Goal: Transaction & Acquisition: Purchase product/service

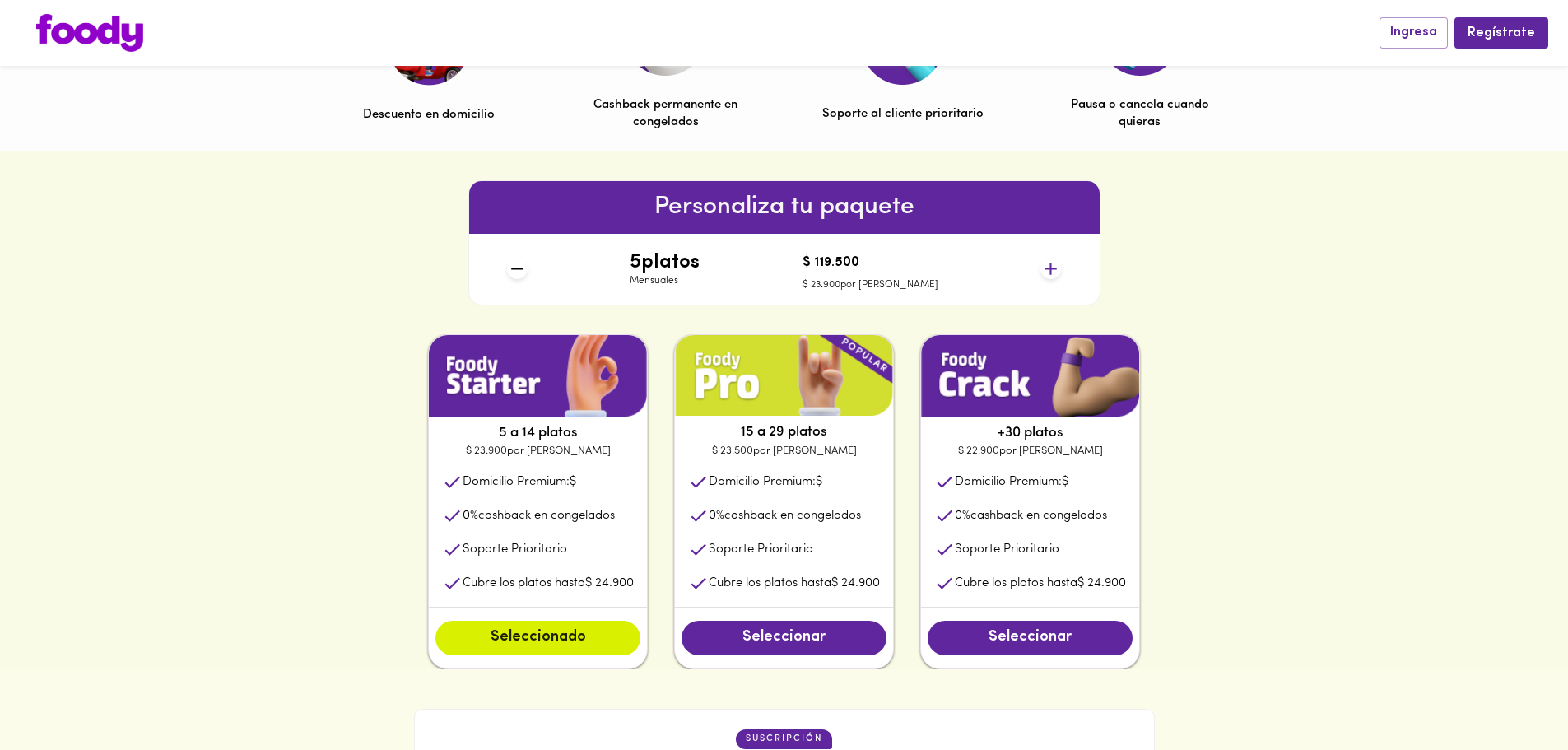
scroll to position [574, 0]
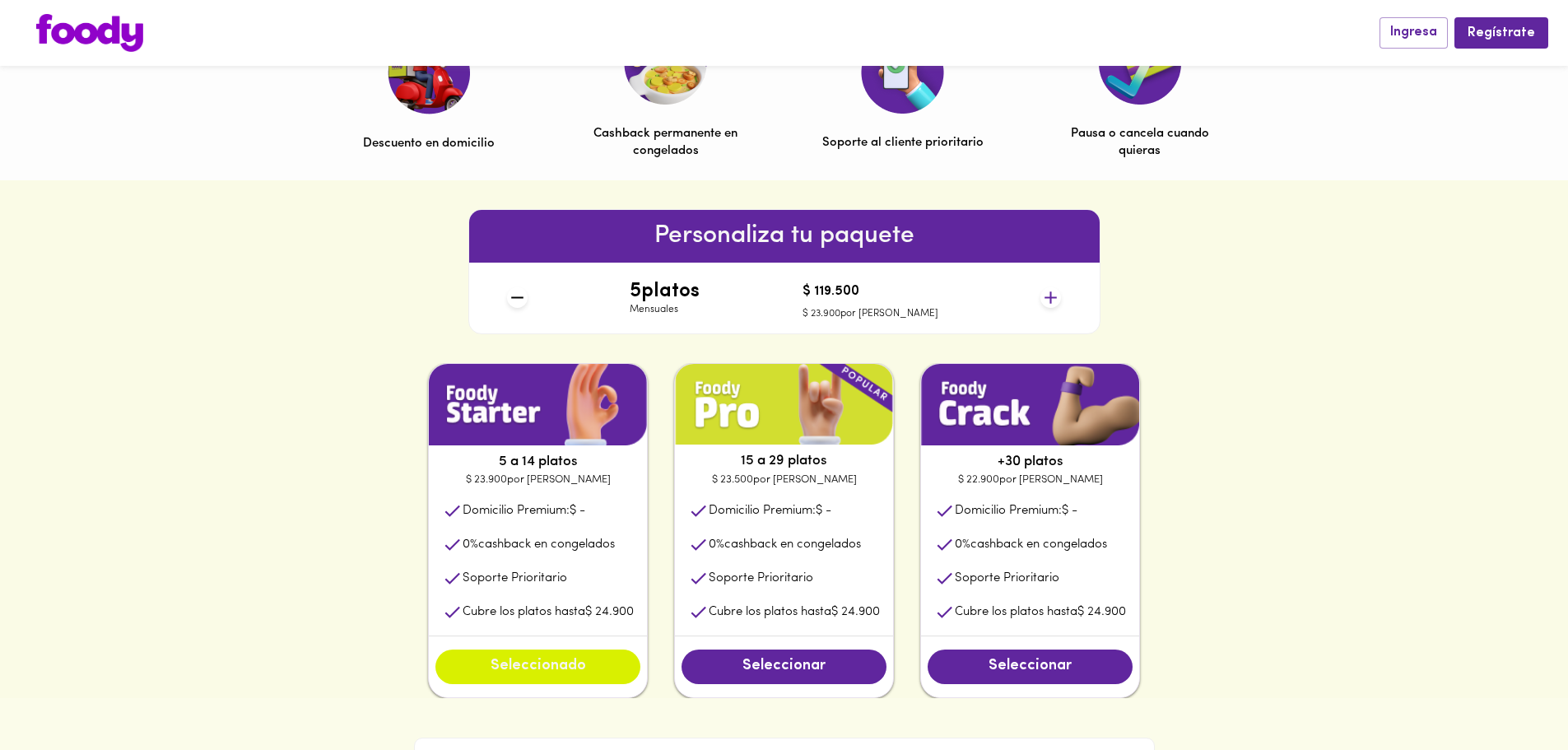
click at [532, 669] on span "Seleccionado" at bounding box center [538, 666] width 172 height 18
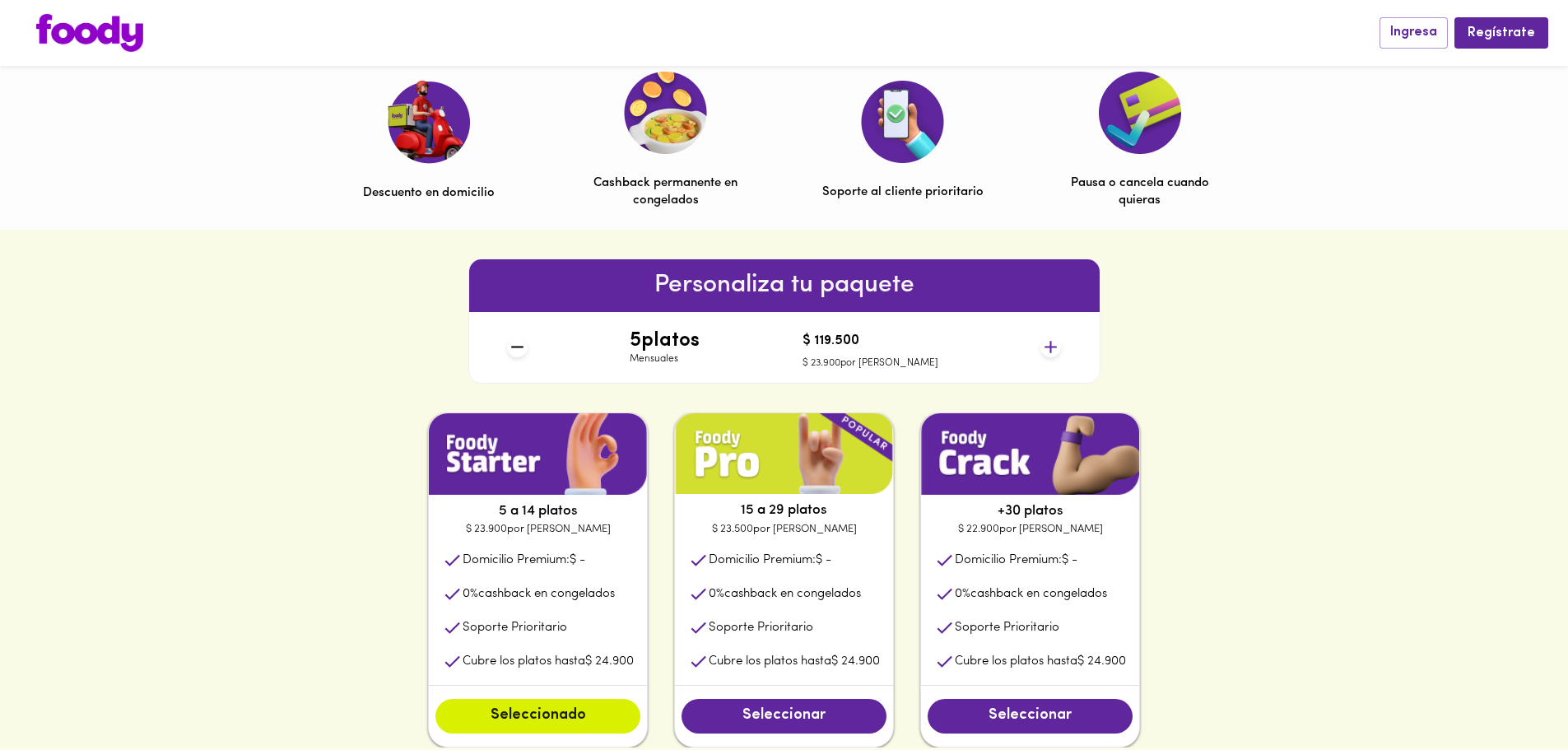
scroll to position [741, 0]
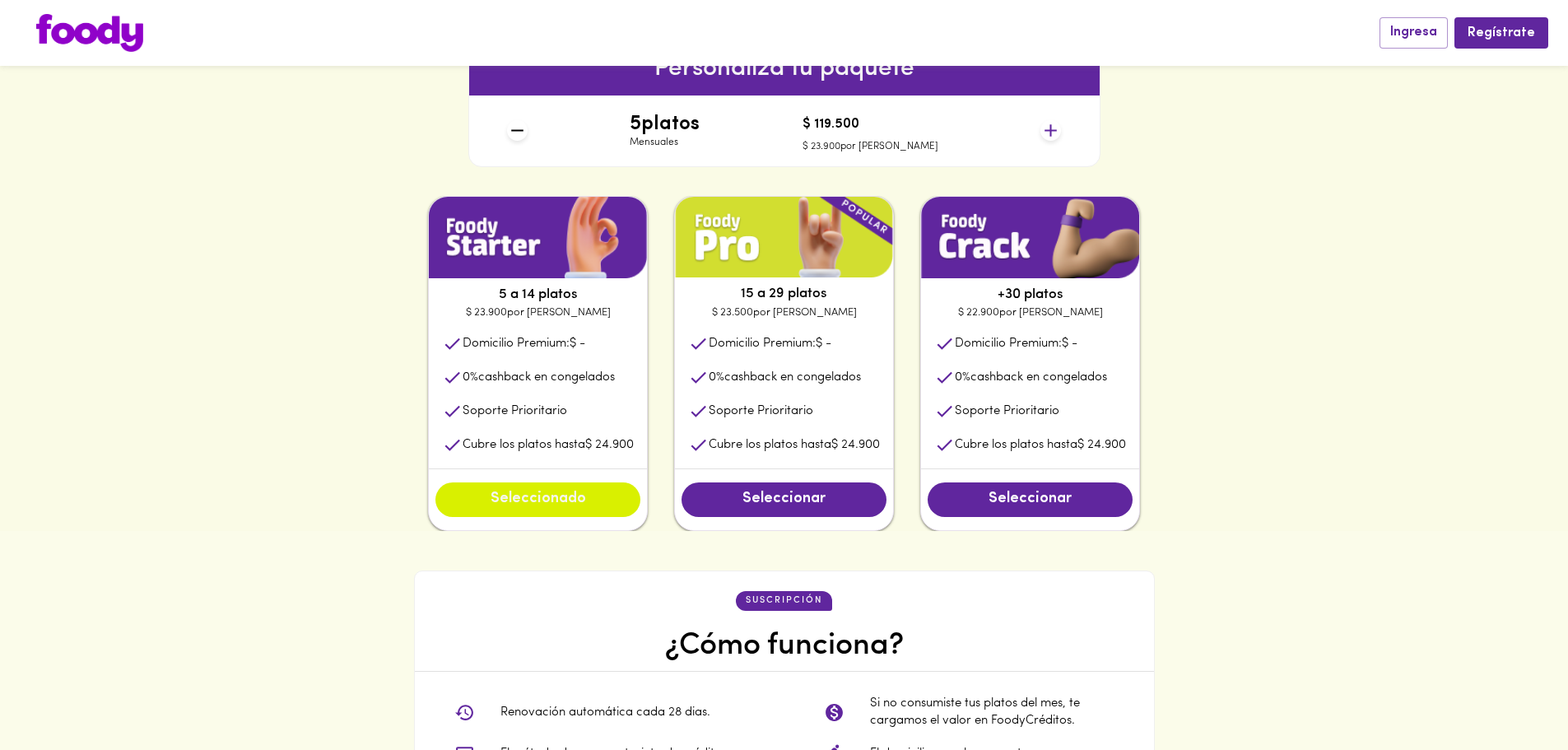
click at [517, 500] on span "Seleccionado" at bounding box center [538, 499] width 172 height 18
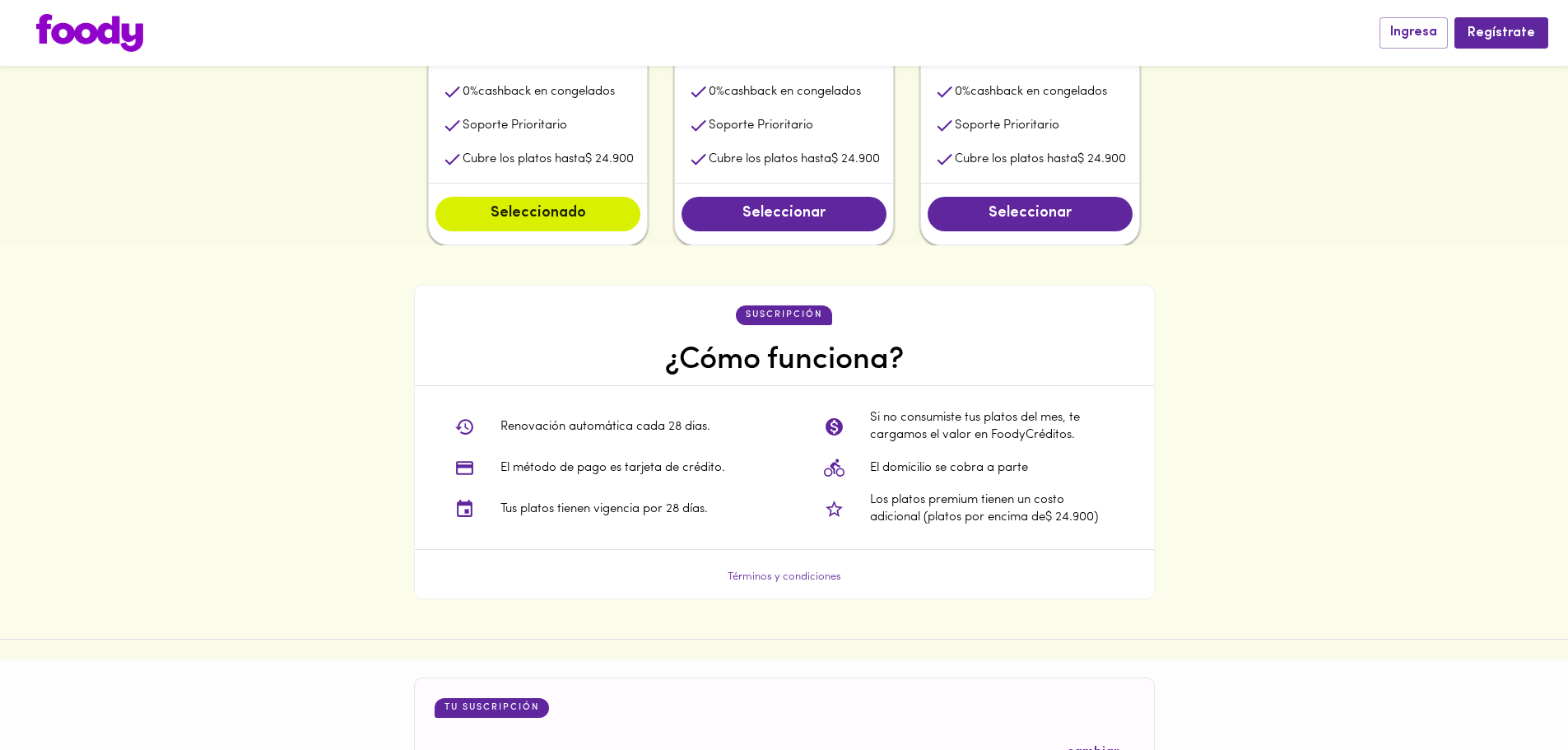
scroll to position [985, 0]
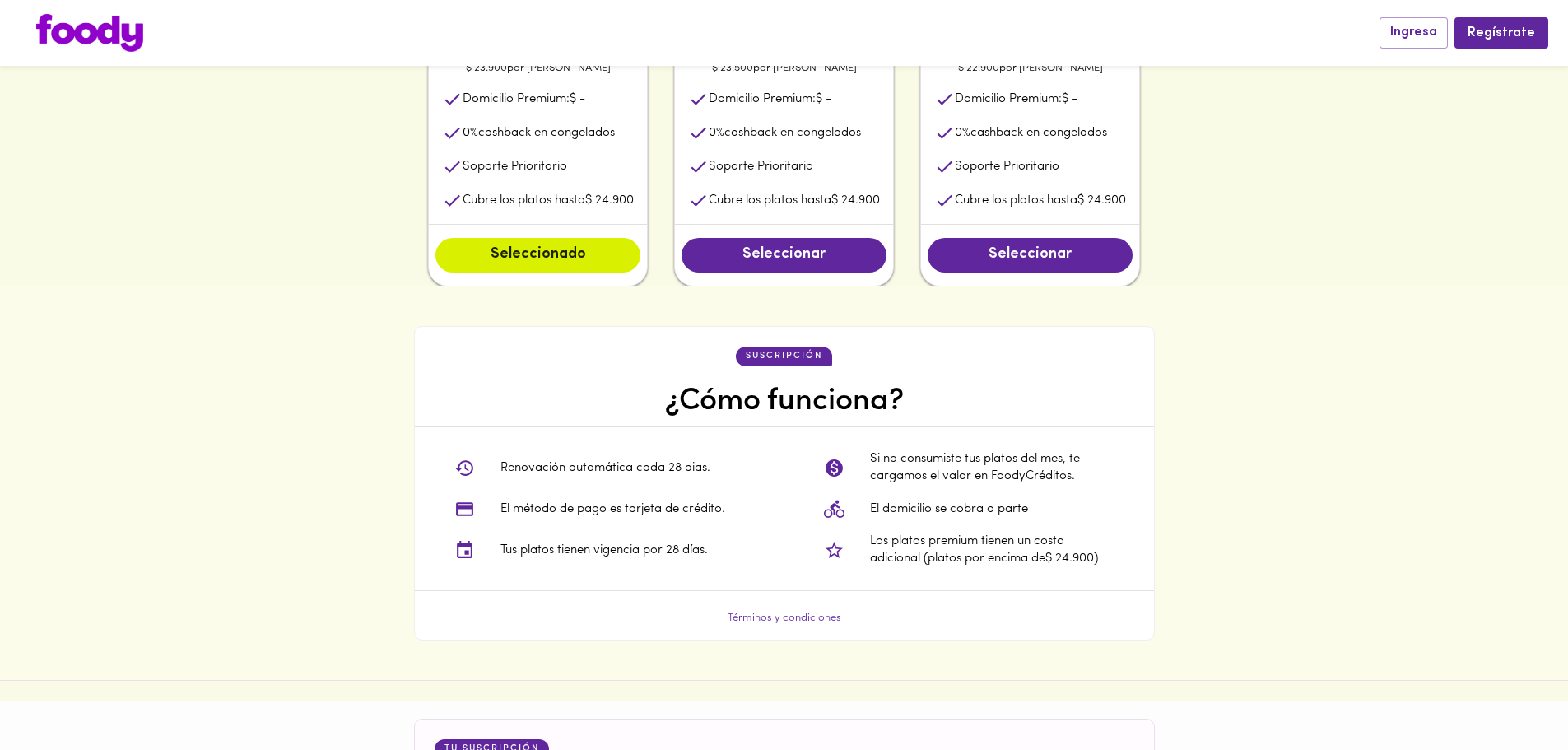
click at [104, 37] on img at bounding box center [89, 33] width 107 height 38
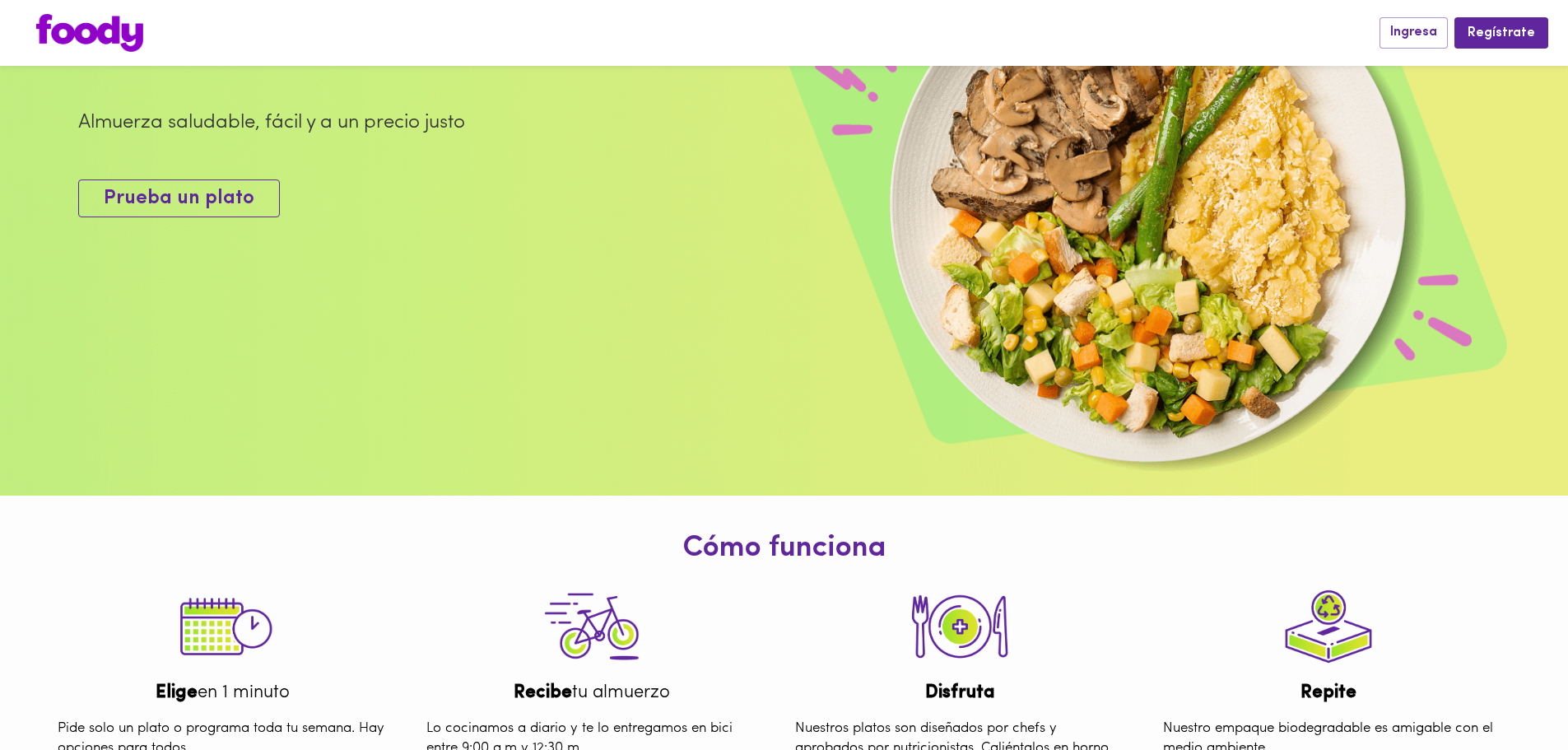
scroll to position [164, 0]
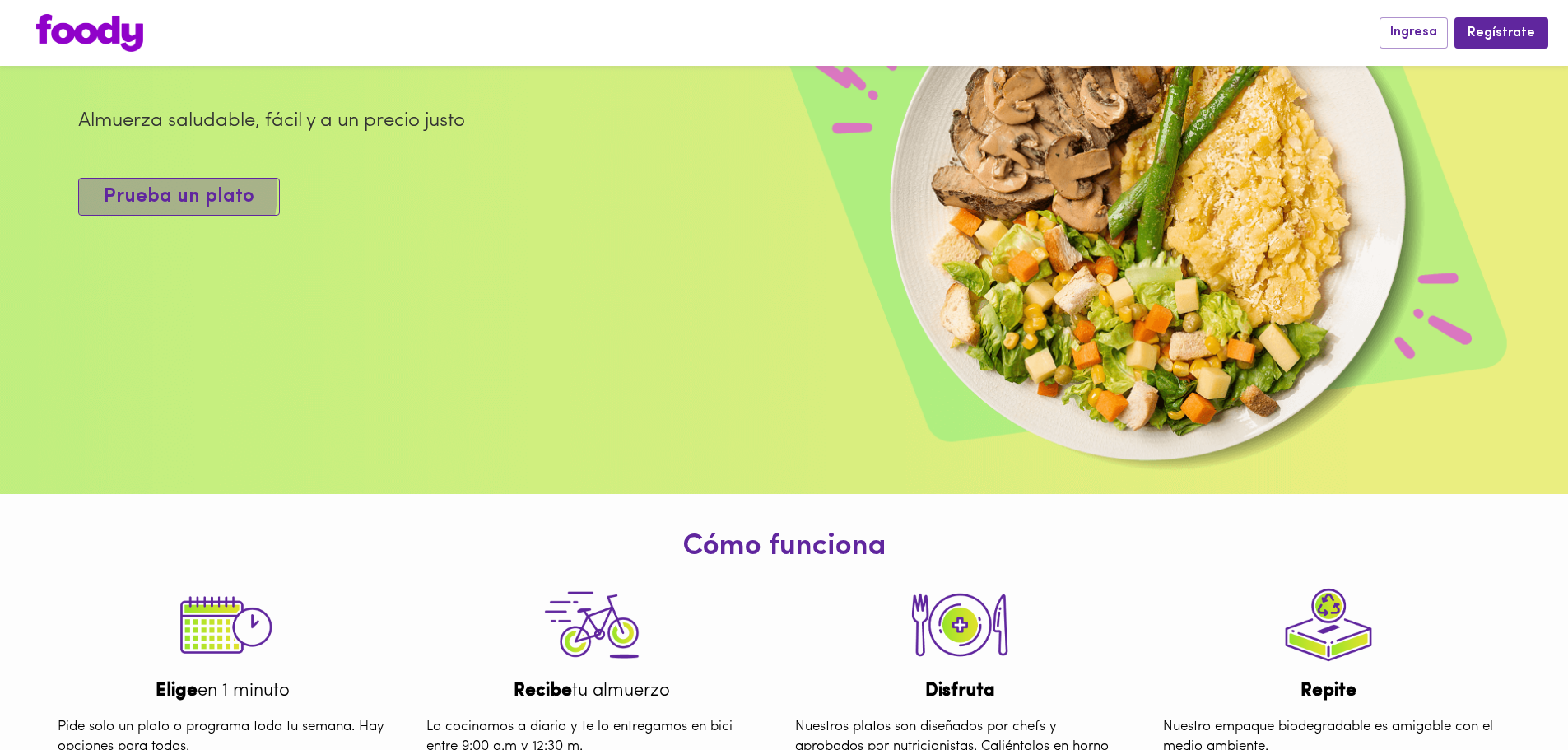
click at [154, 209] on span "Prueba un plato" at bounding box center [179, 197] width 151 height 24
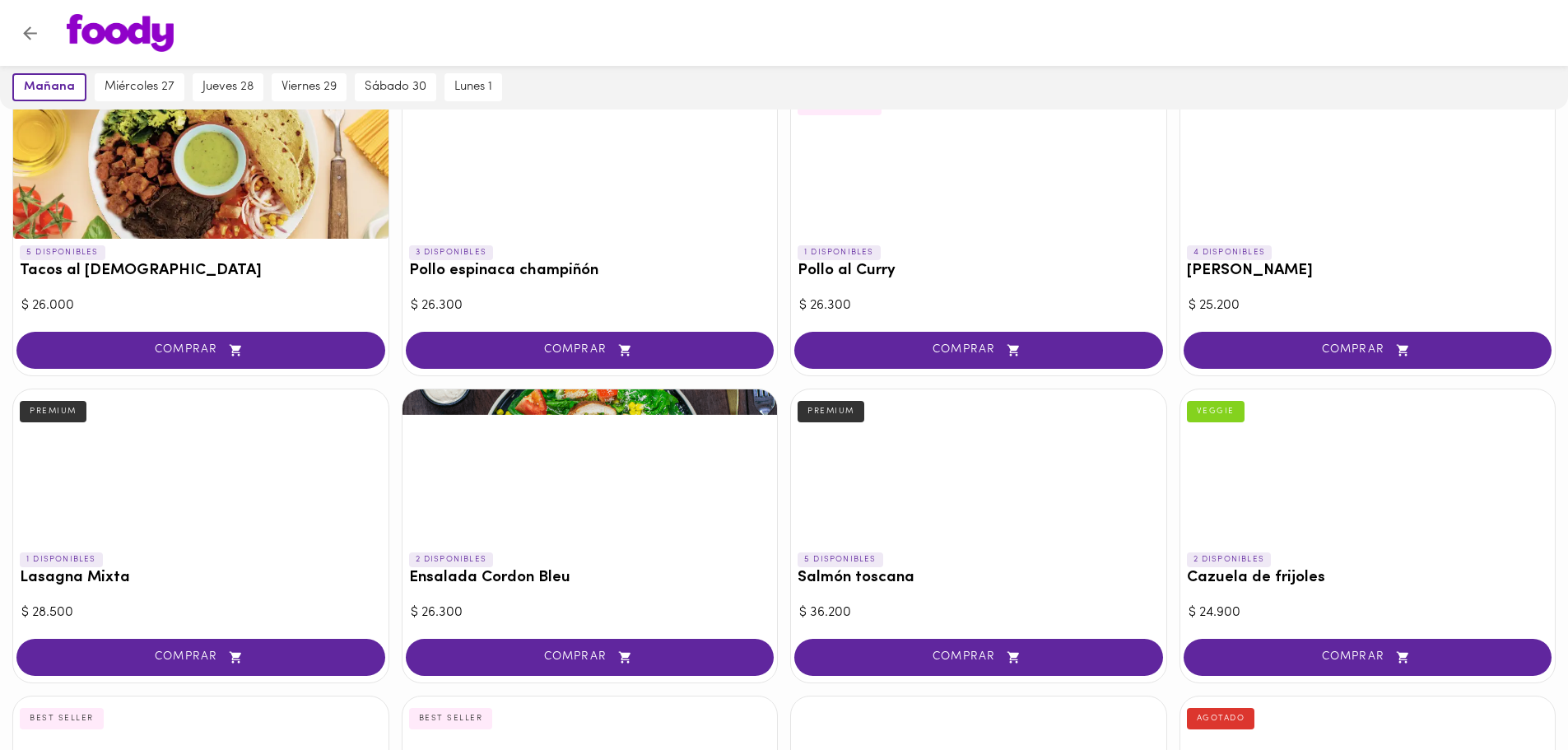
scroll to position [823, 0]
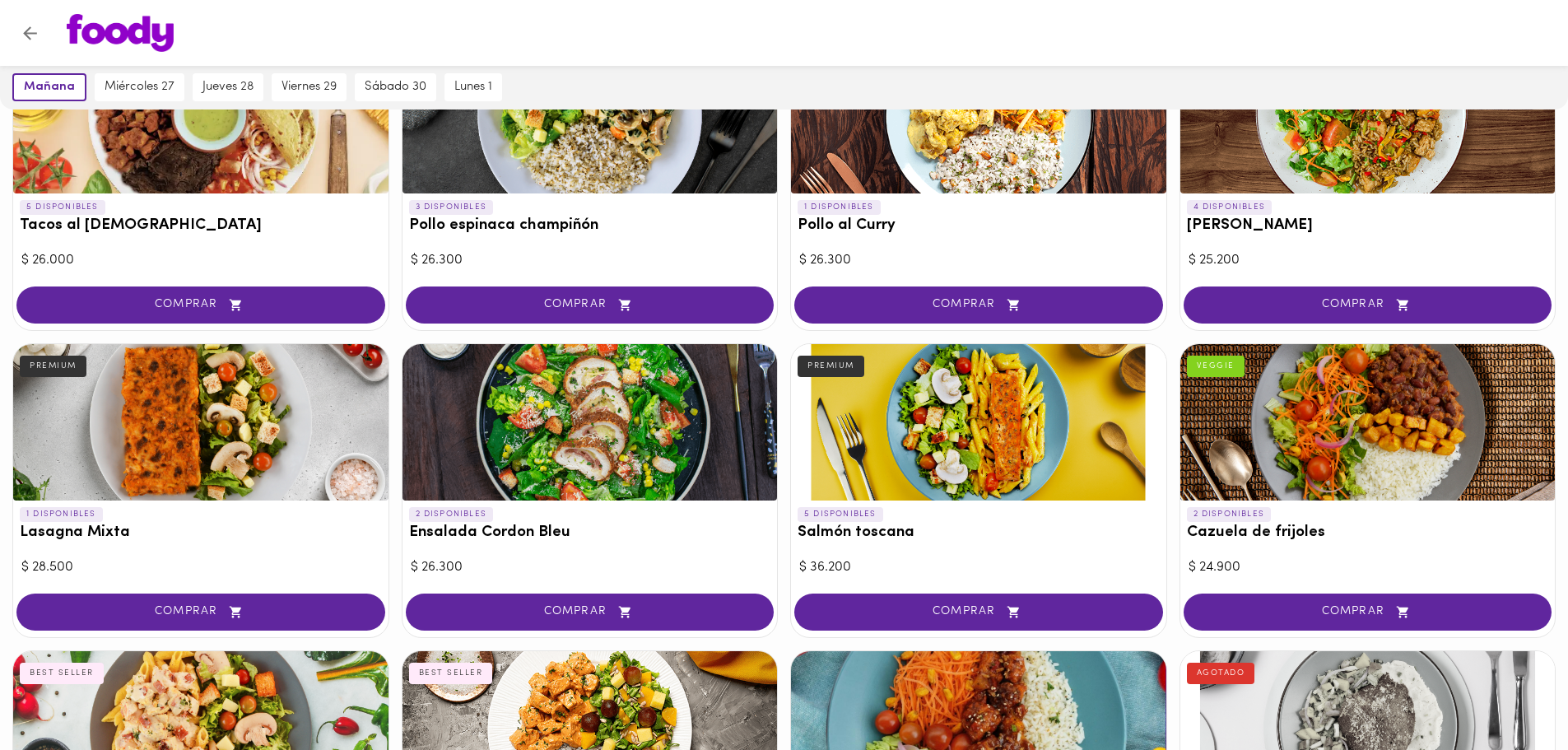
click at [28, 29] on icon "Volver" at bounding box center [29, 33] width 14 height 14
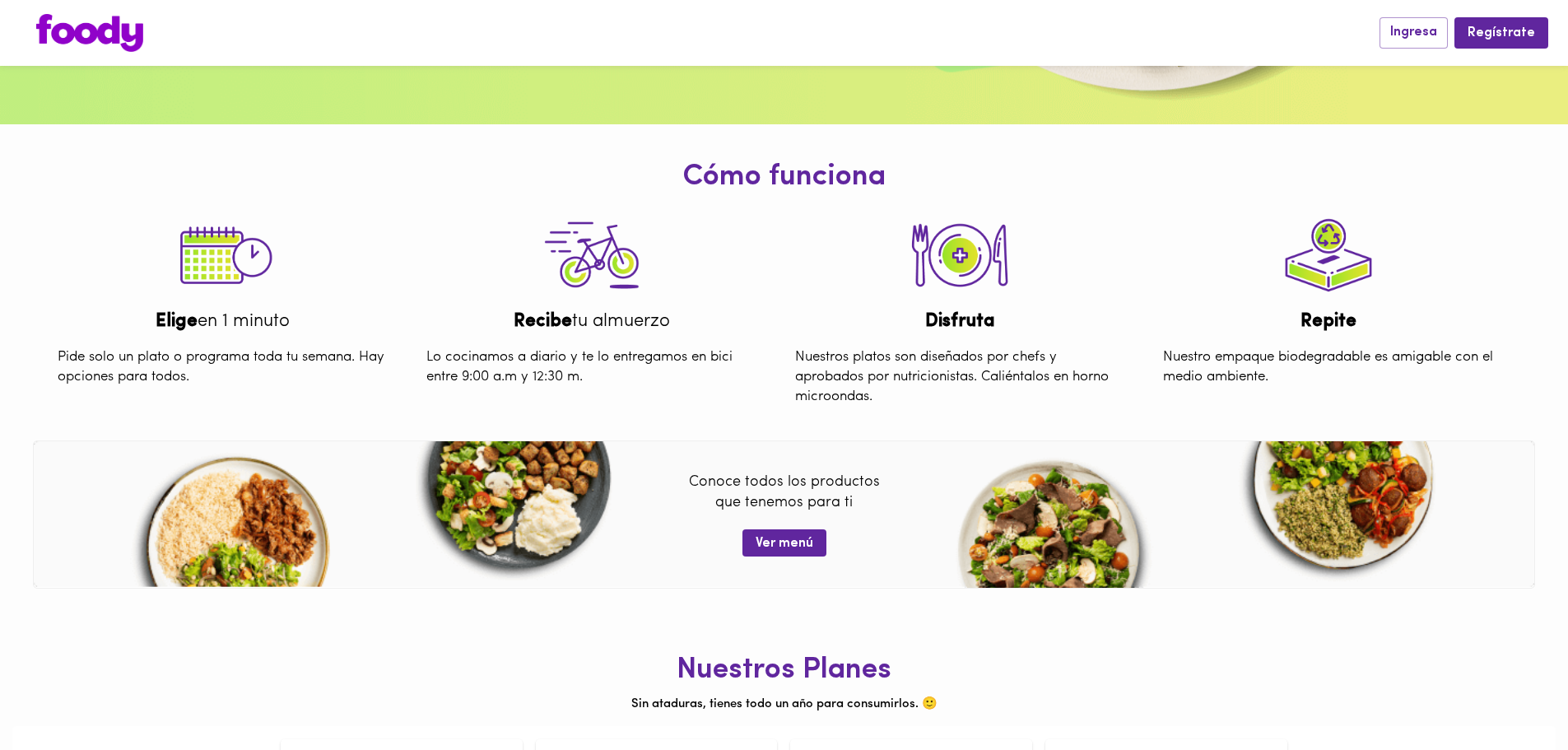
scroll to position [652, 0]
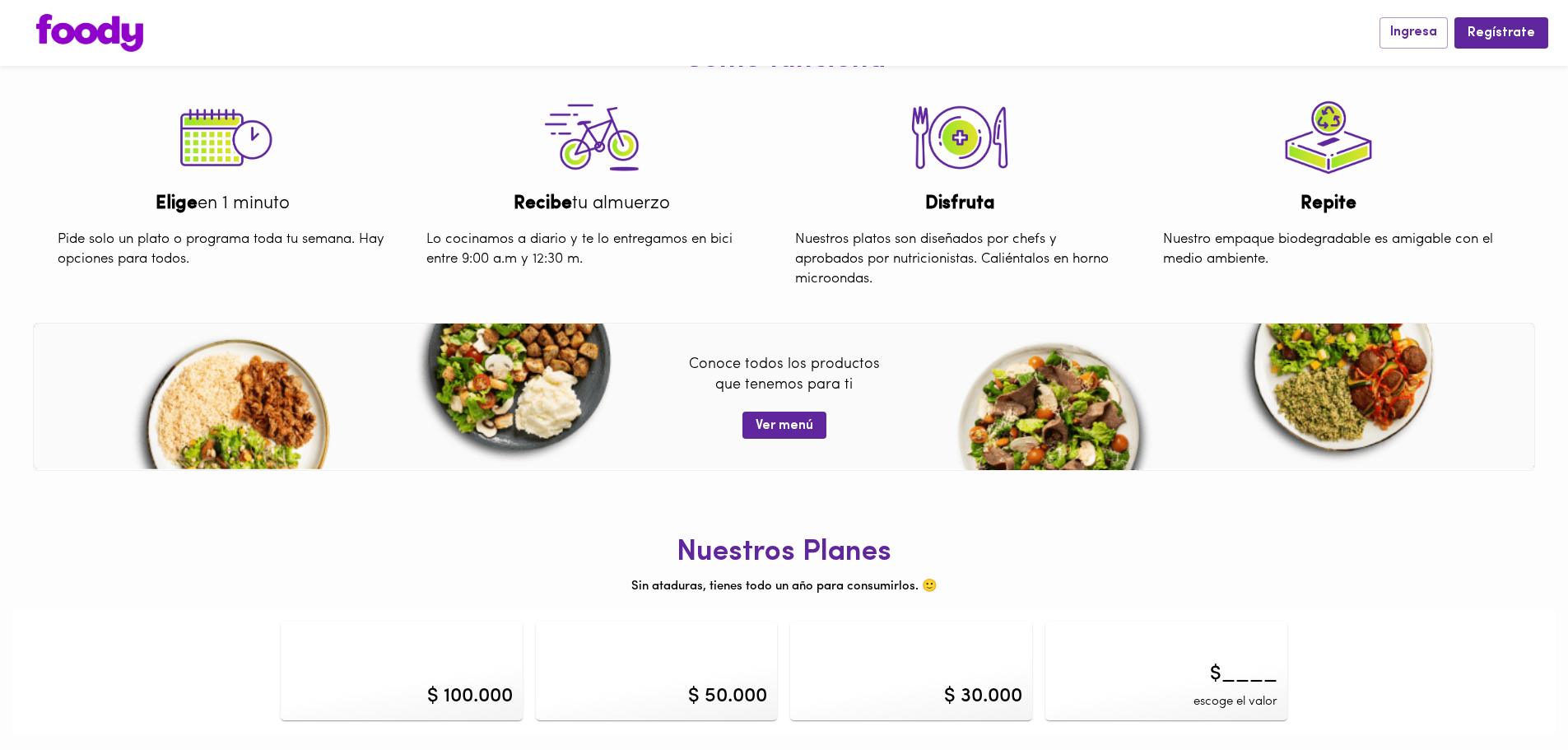
click at [502, 690] on div "$ 100.000" at bounding box center [470, 696] width 86 height 28
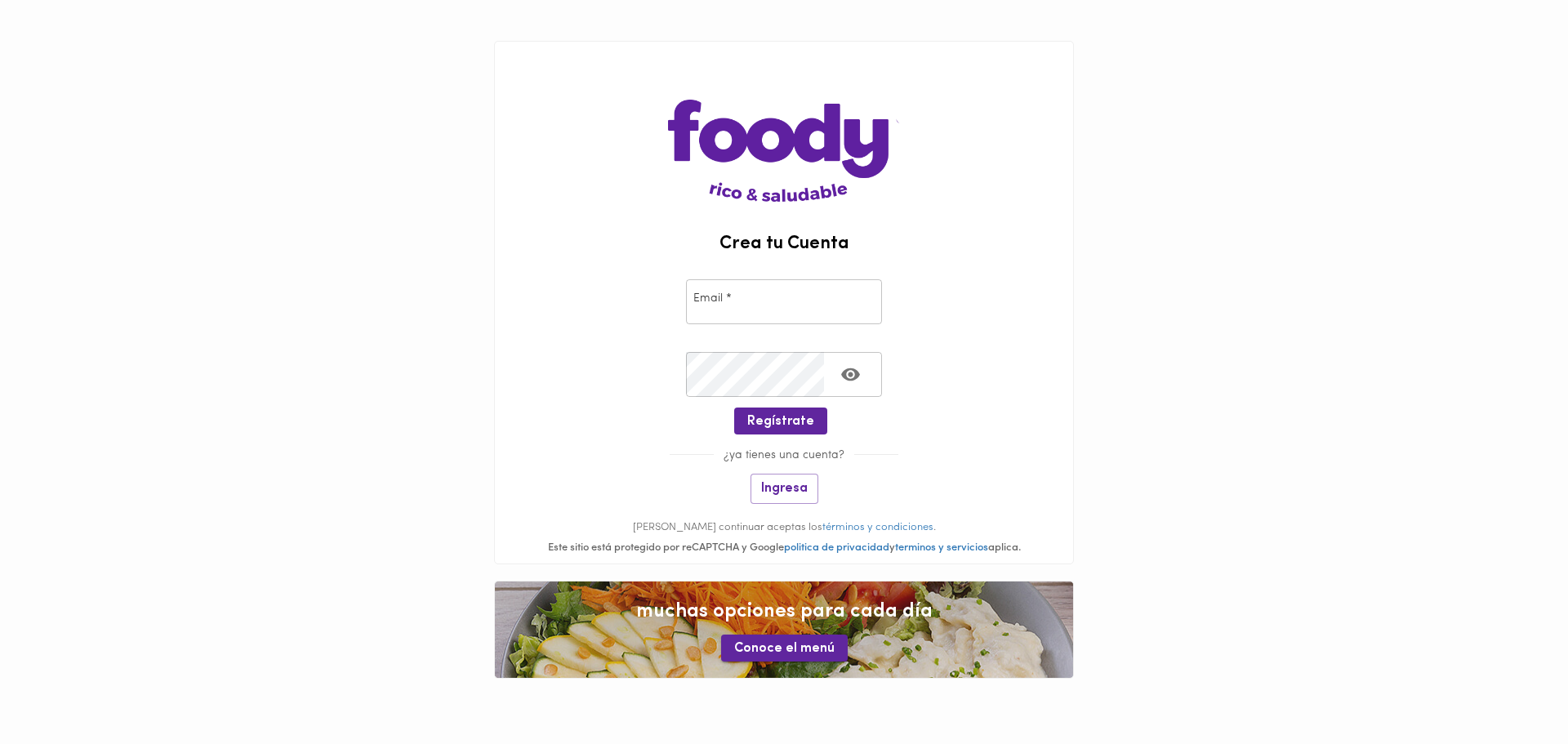
click at [785, 643] on span "Conoce el menú" at bounding box center [784, 649] width 100 height 16
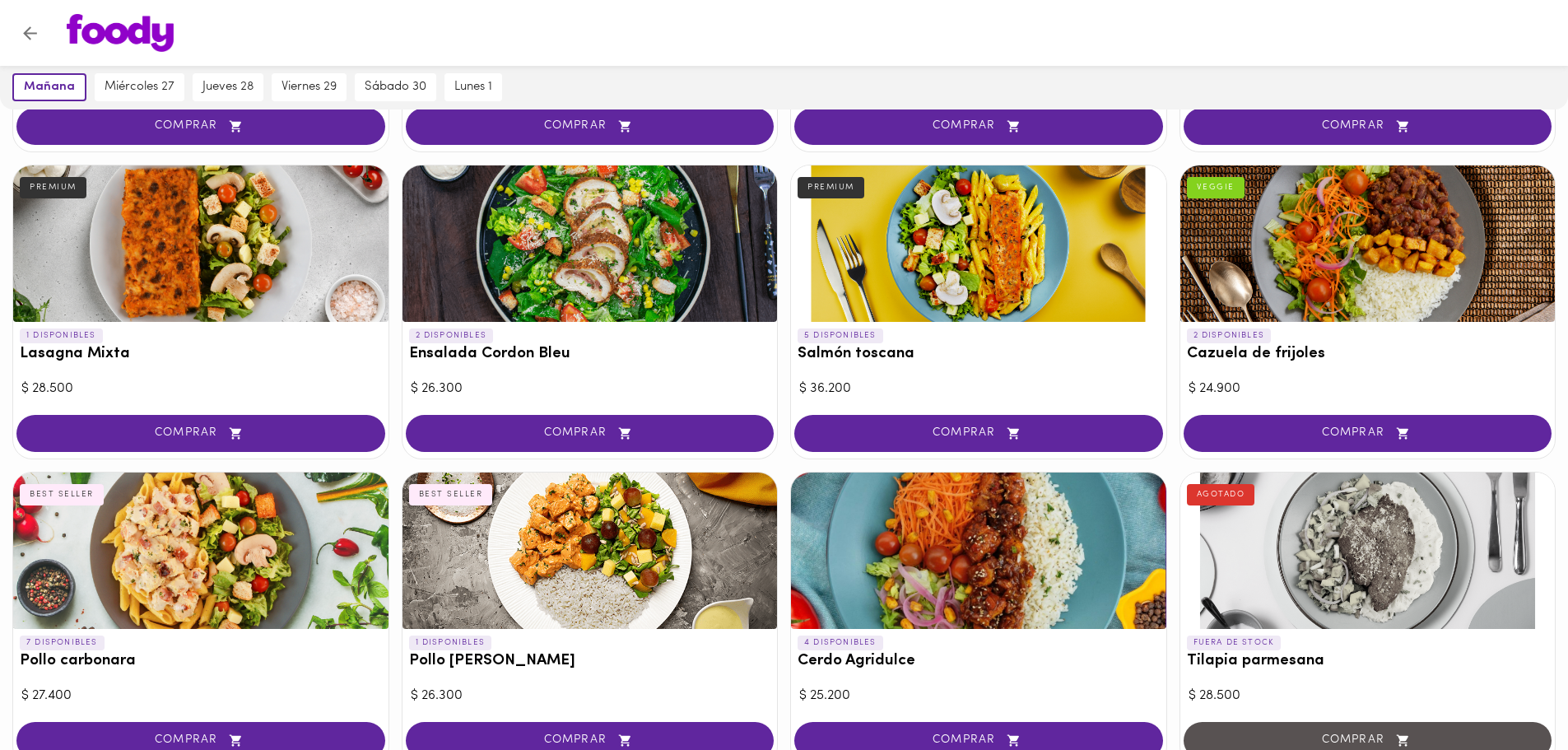
scroll to position [508, 0]
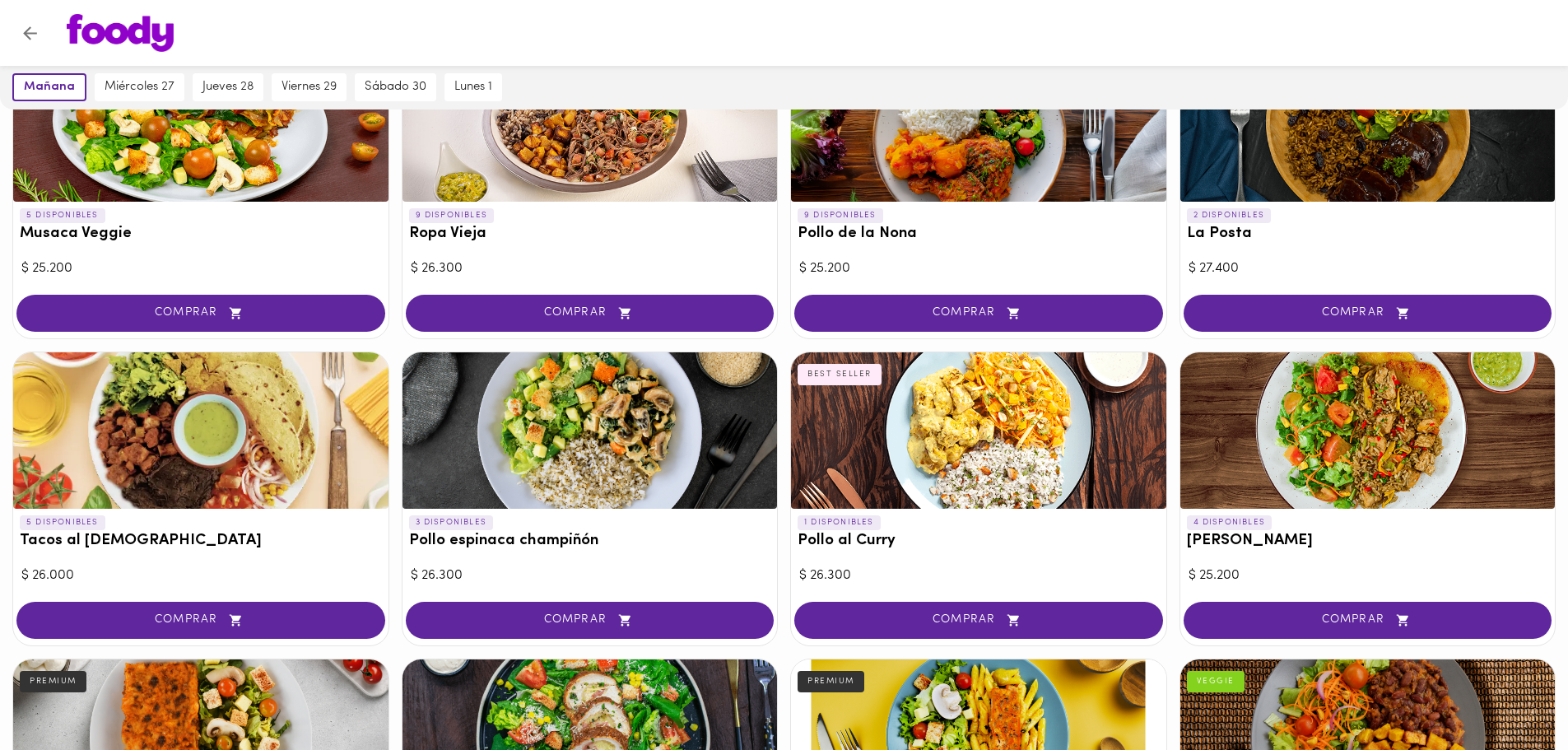
click at [25, 26] on icon "Volver" at bounding box center [29, 33] width 20 height 20
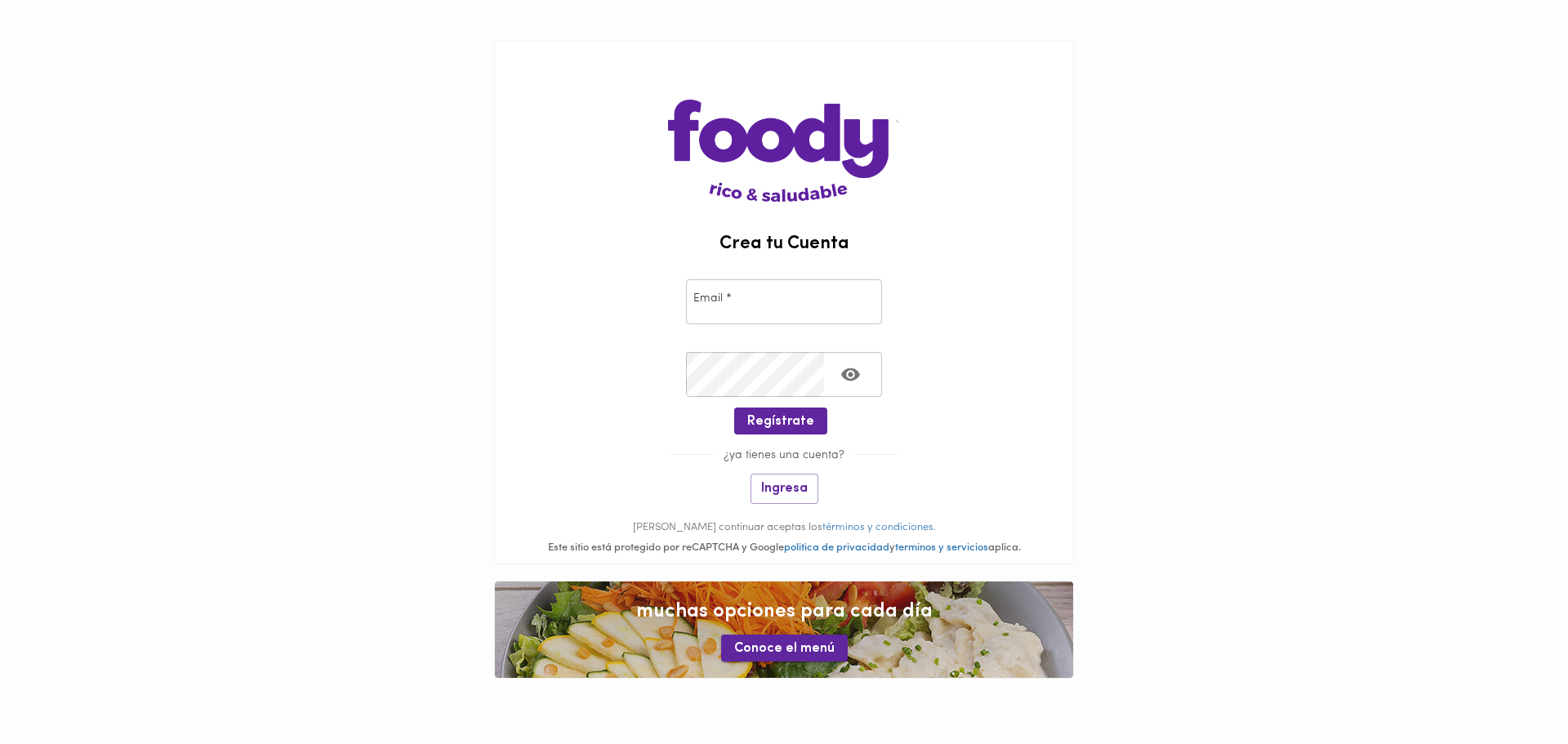
click at [769, 655] on span "Conoce el menú" at bounding box center [784, 649] width 100 height 16
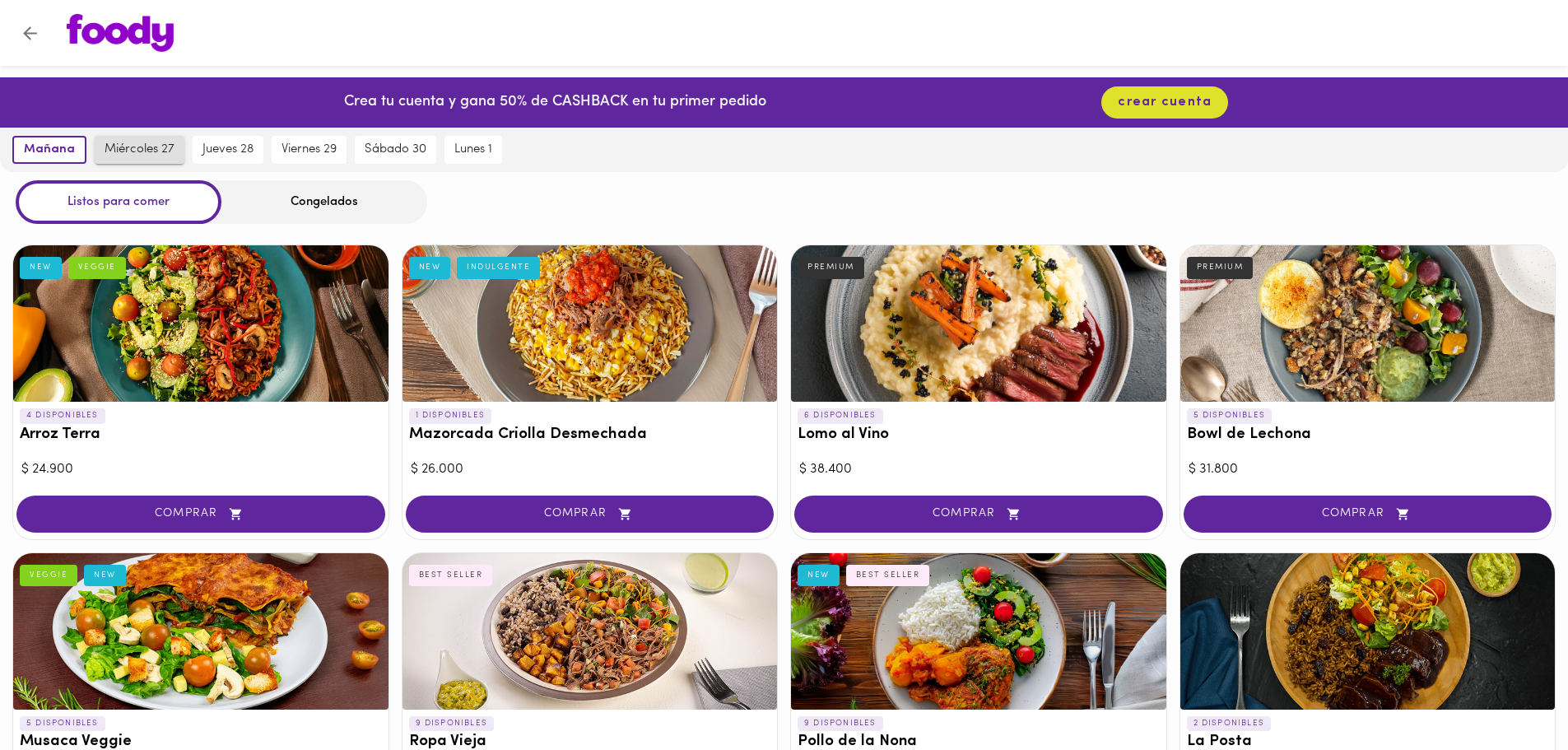
click at [163, 142] on span "miércoles 27" at bounding box center [139, 150] width 70 height 15
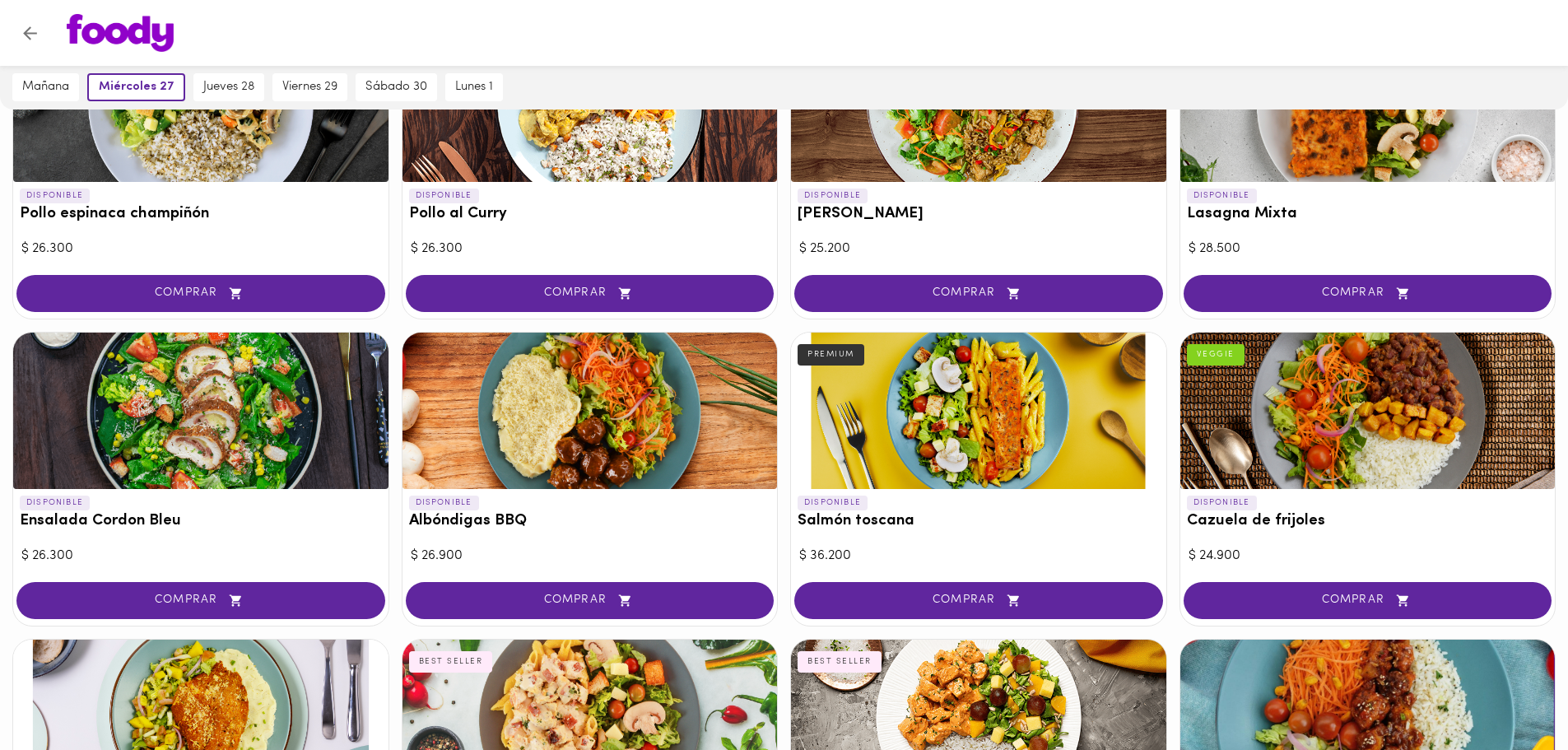
scroll to position [1002, 0]
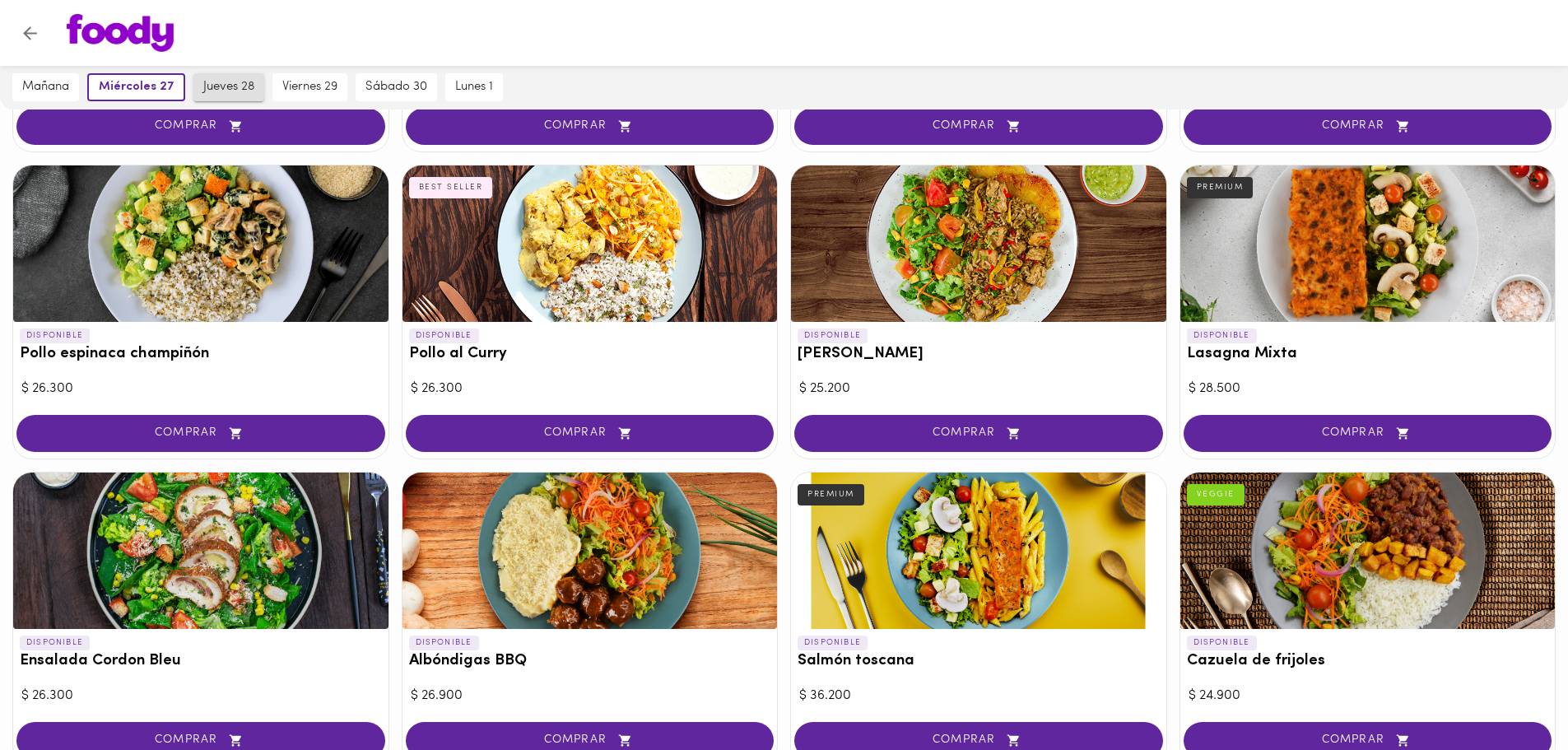
click at [224, 88] on span "jueves 28" at bounding box center [228, 88] width 51 height 15
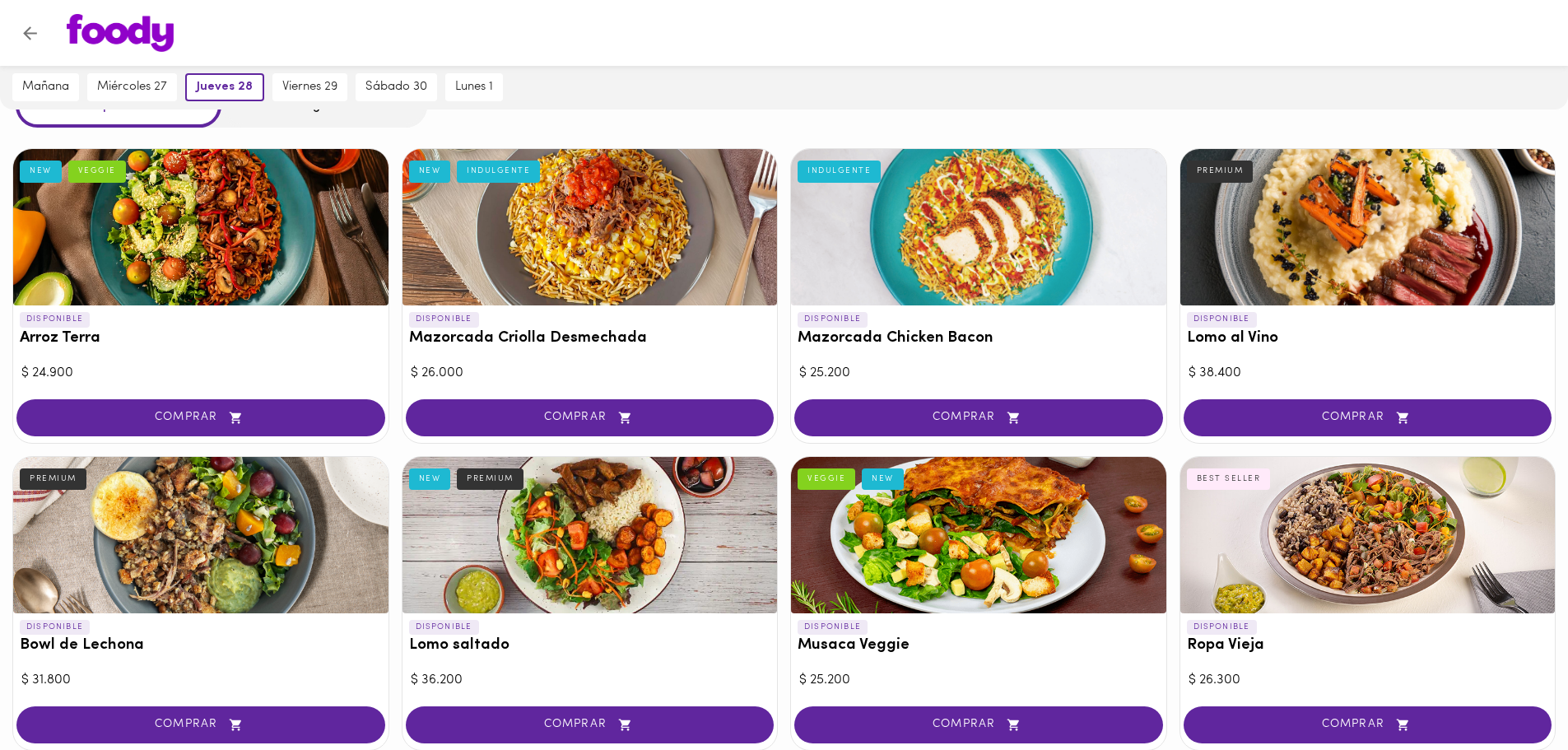
scroll to position [0, 0]
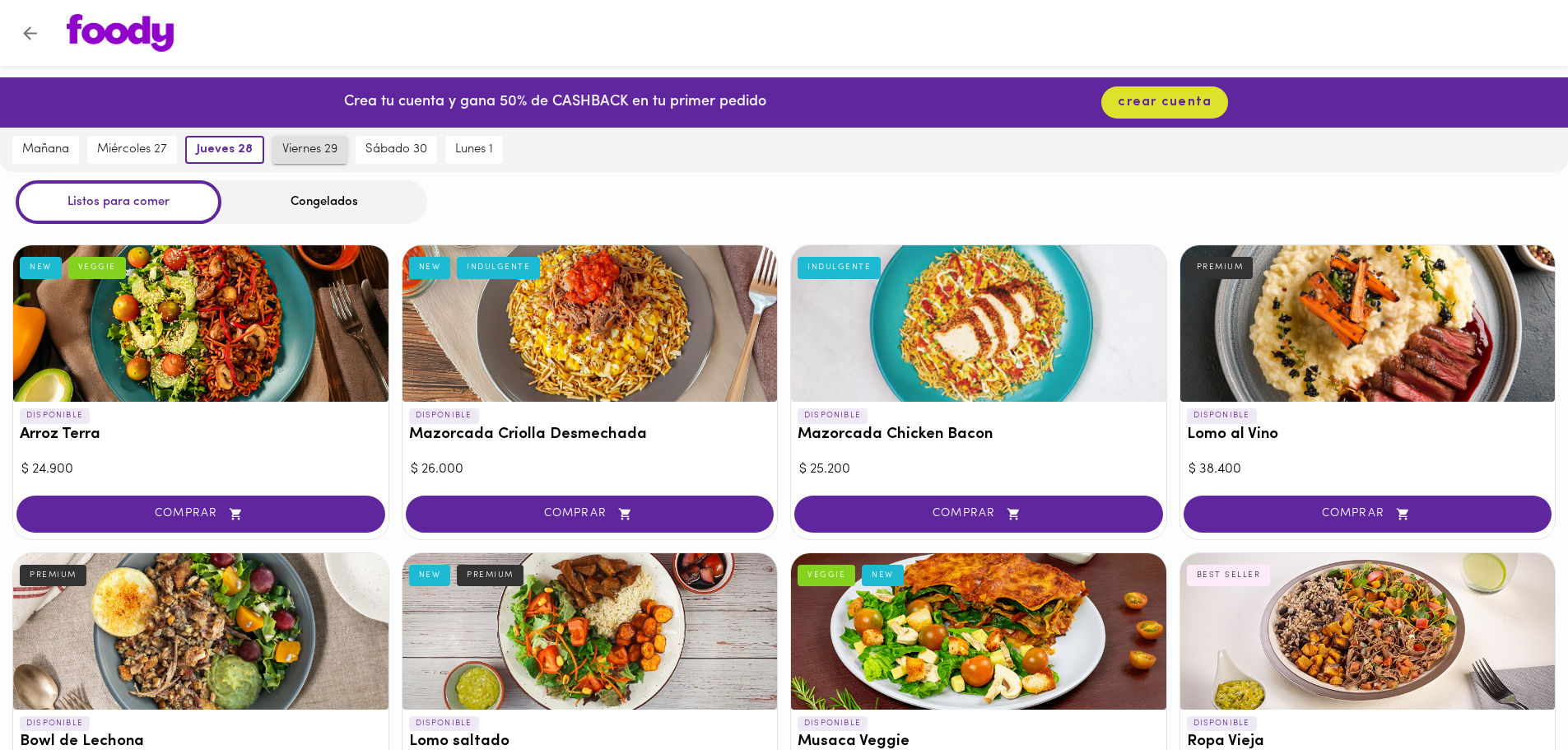
click at [309, 147] on span "viernes 29" at bounding box center [309, 150] width 55 height 15
click at [410, 149] on span "sábado 30" at bounding box center [398, 150] width 62 height 15
click at [454, 153] on span "lunes 1" at bounding box center [471, 150] width 38 height 15
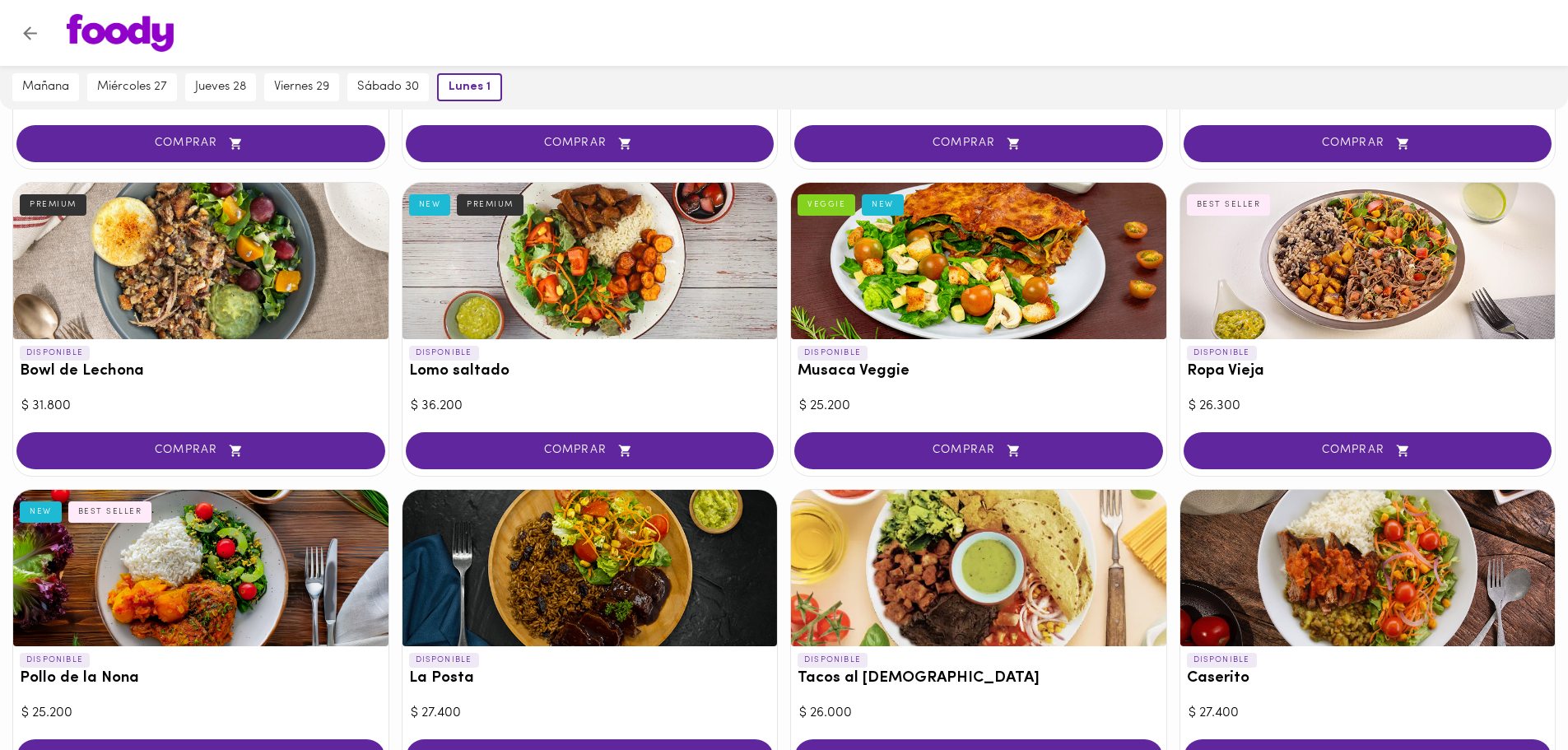
scroll to position [96, 0]
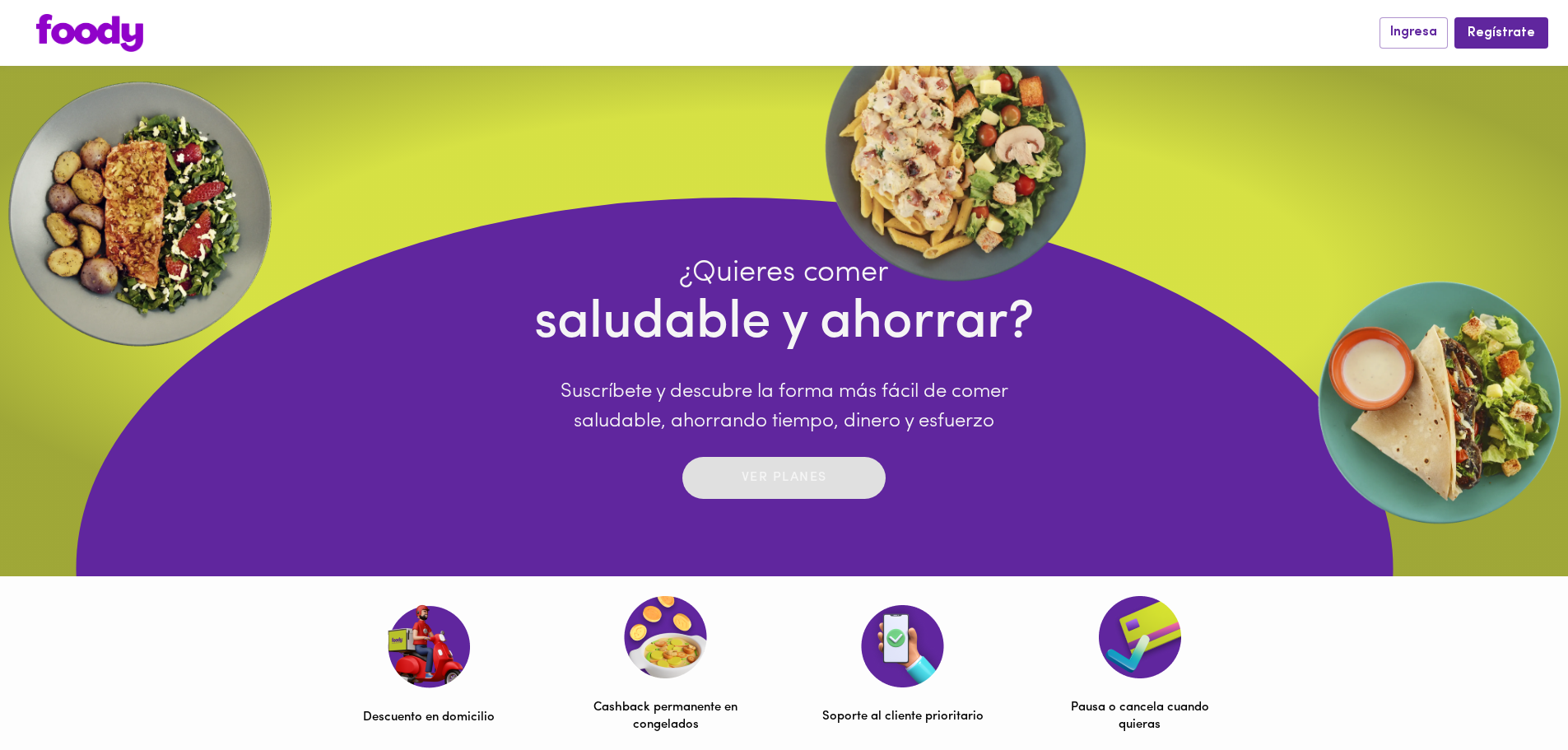
click at [815, 469] on p "Ver planes" at bounding box center [784, 478] width 86 height 19
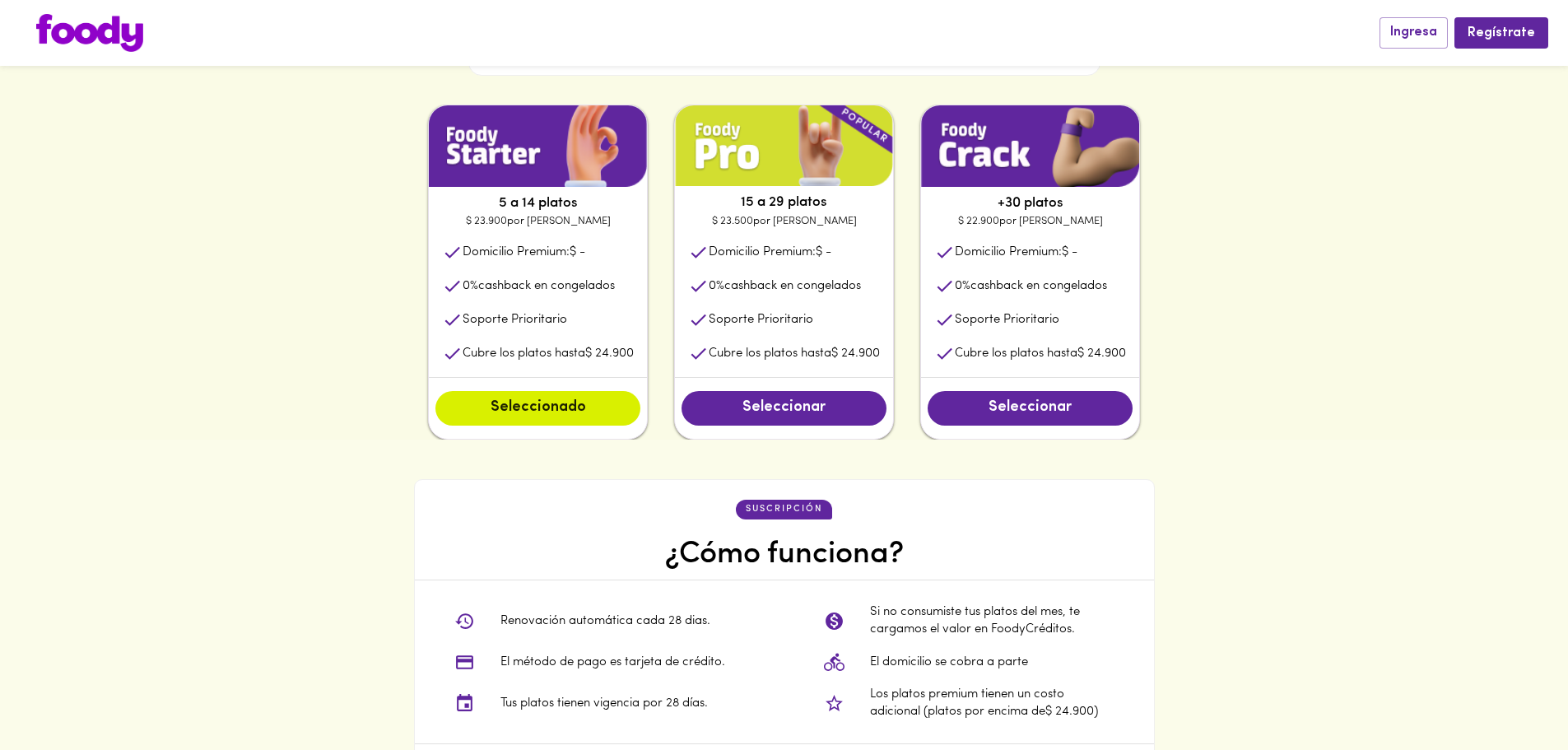
scroll to position [738, 0]
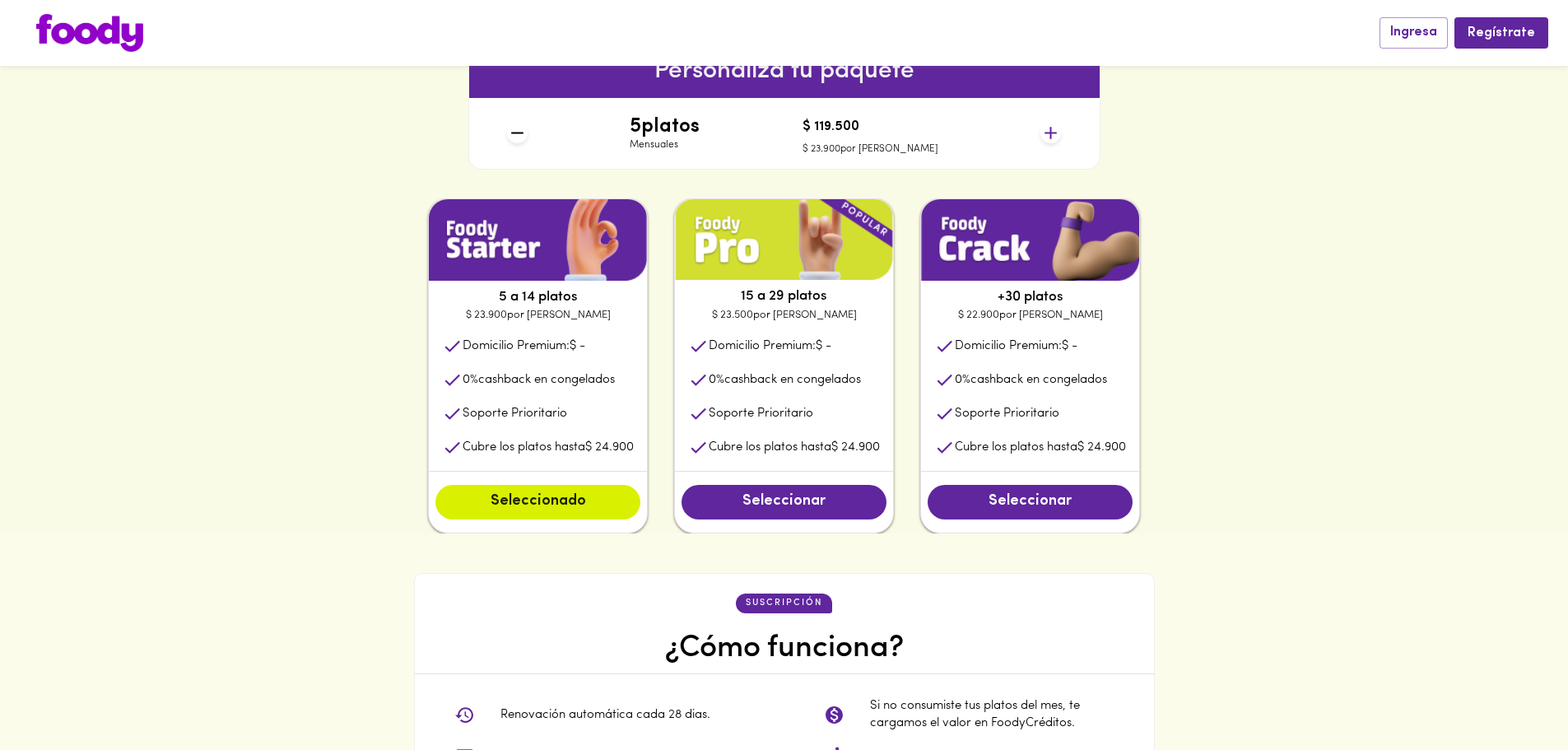
click at [80, 23] on img at bounding box center [89, 33] width 107 height 38
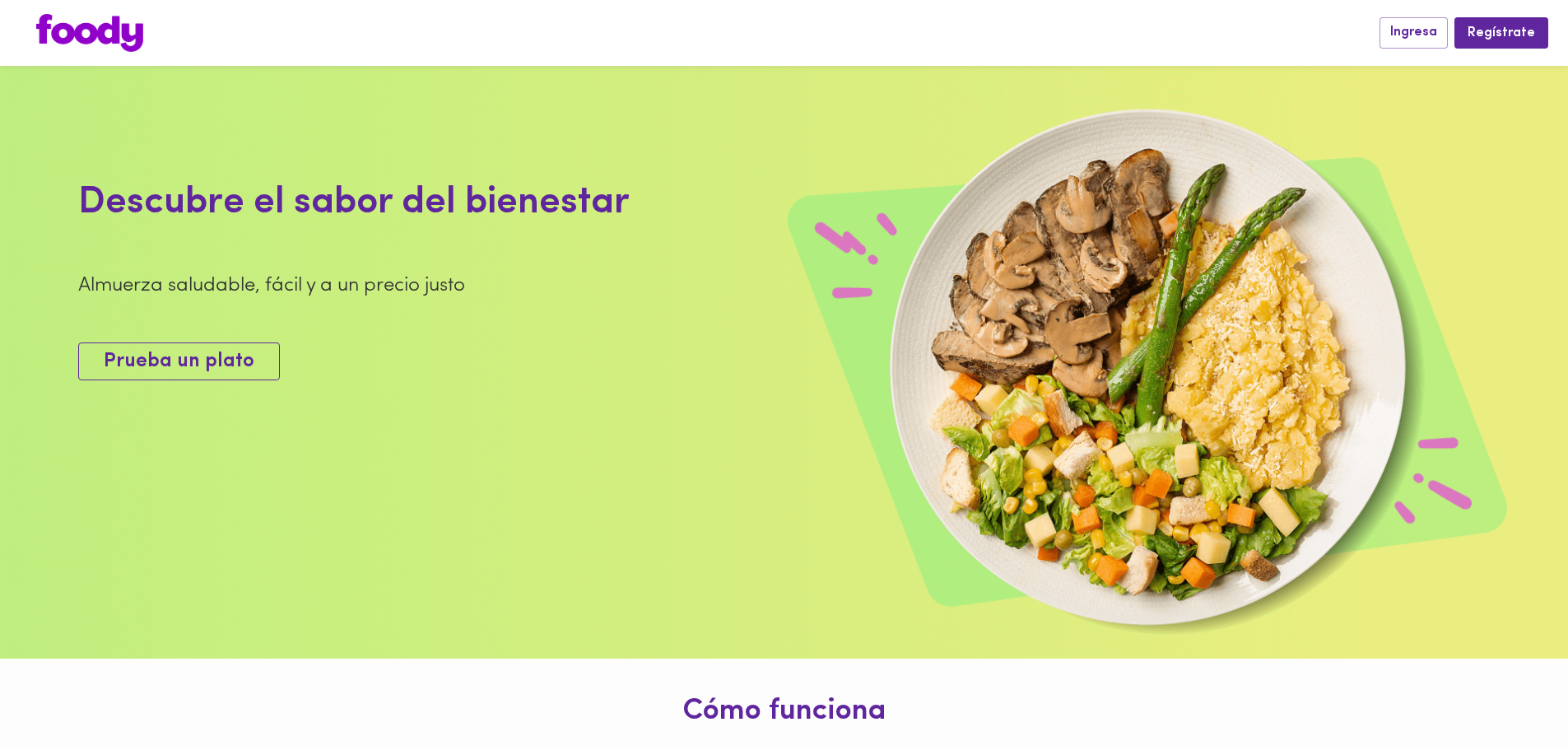
click at [225, 373] on span "Prueba un plato" at bounding box center [179, 362] width 151 height 24
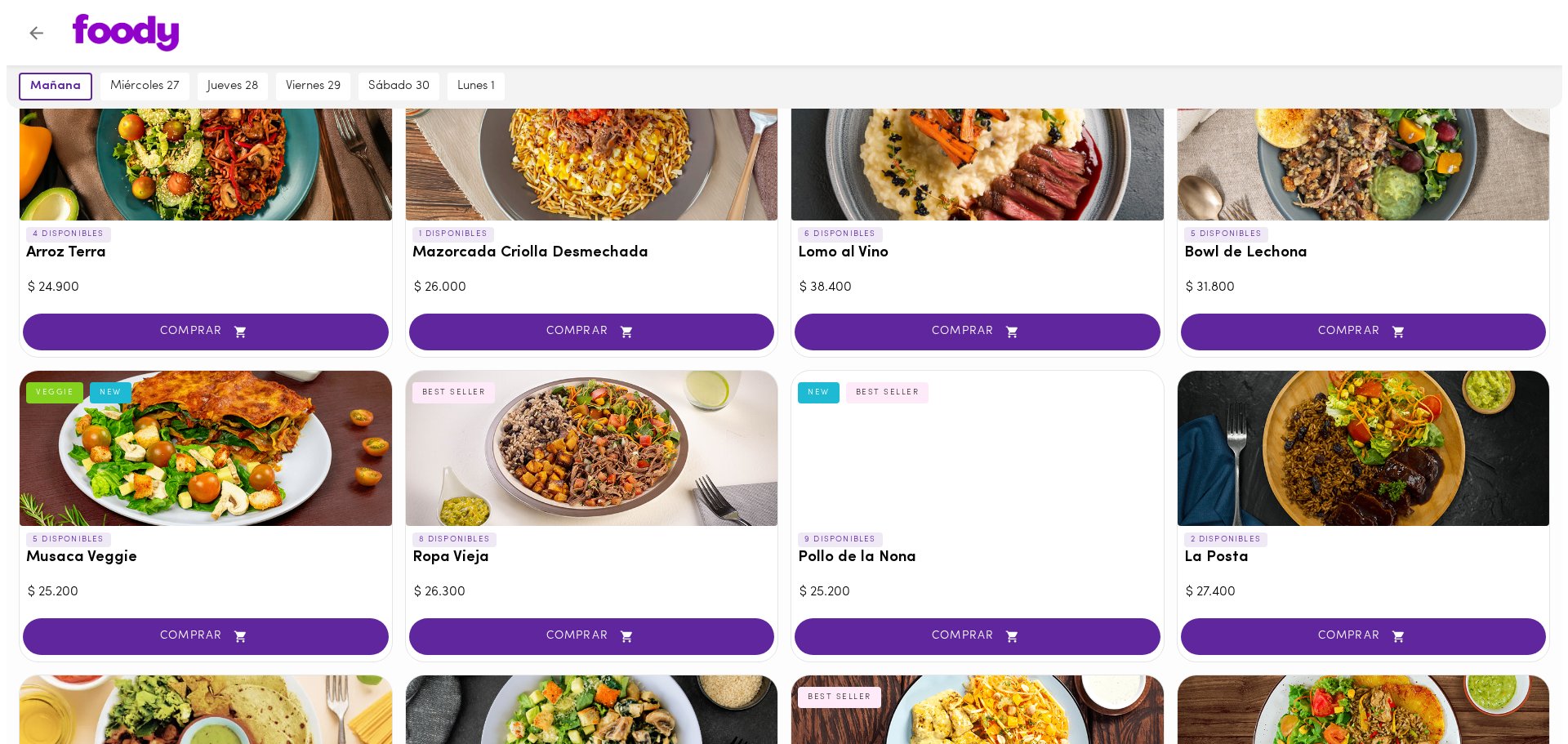
scroll to position [163, 0]
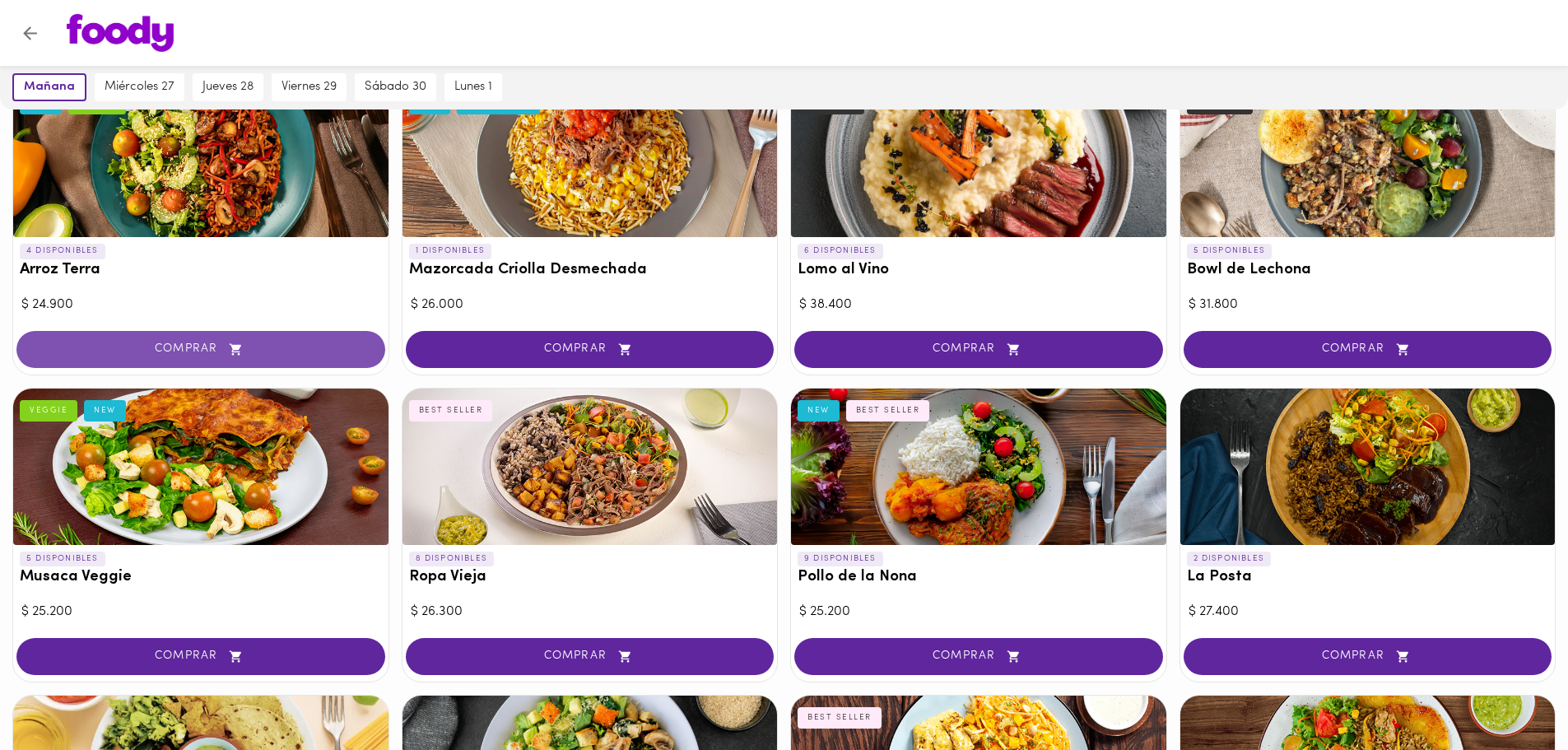
click at [179, 346] on span "COMPRAR" at bounding box center [201, 349] width 328 height 14
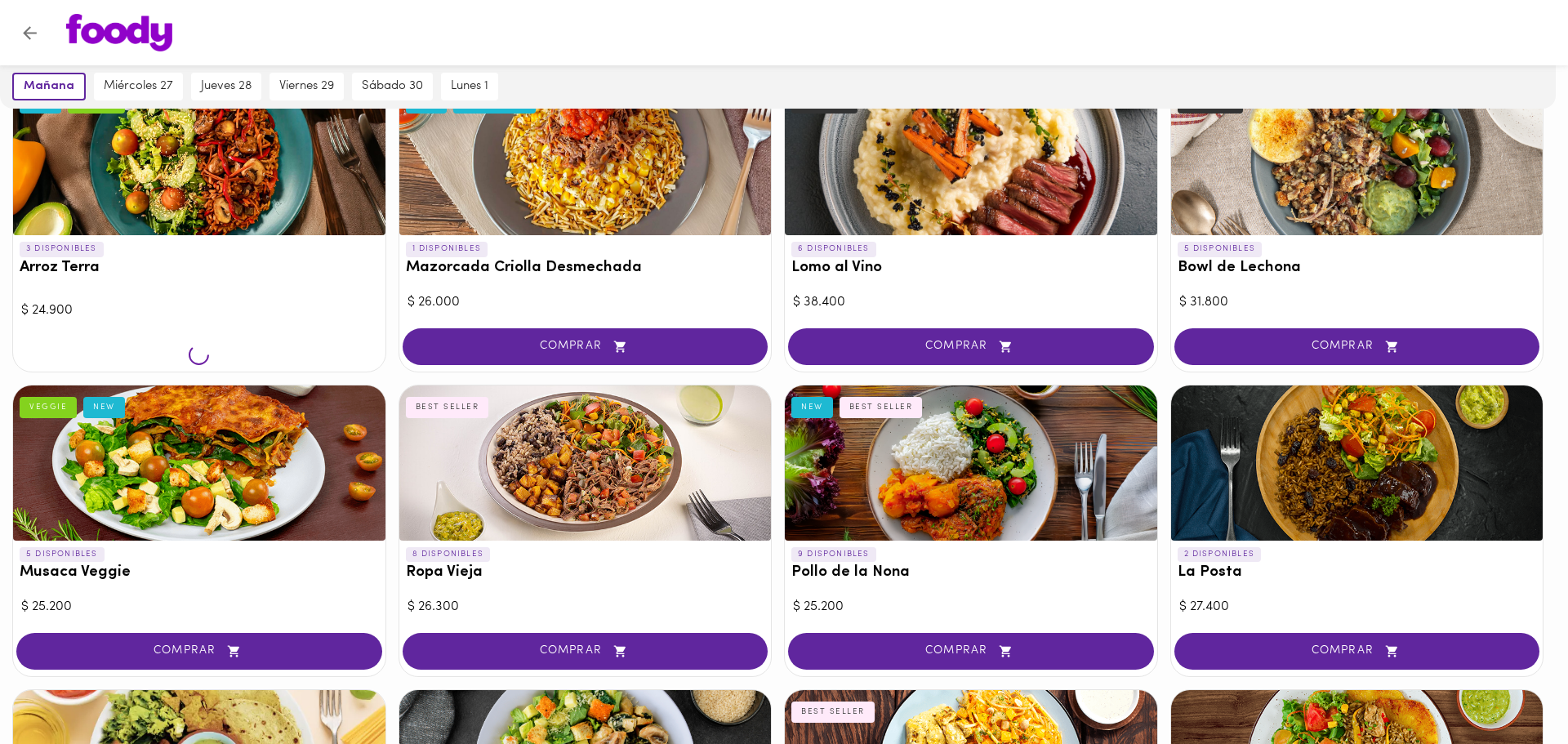
scroll to position [164, 0]
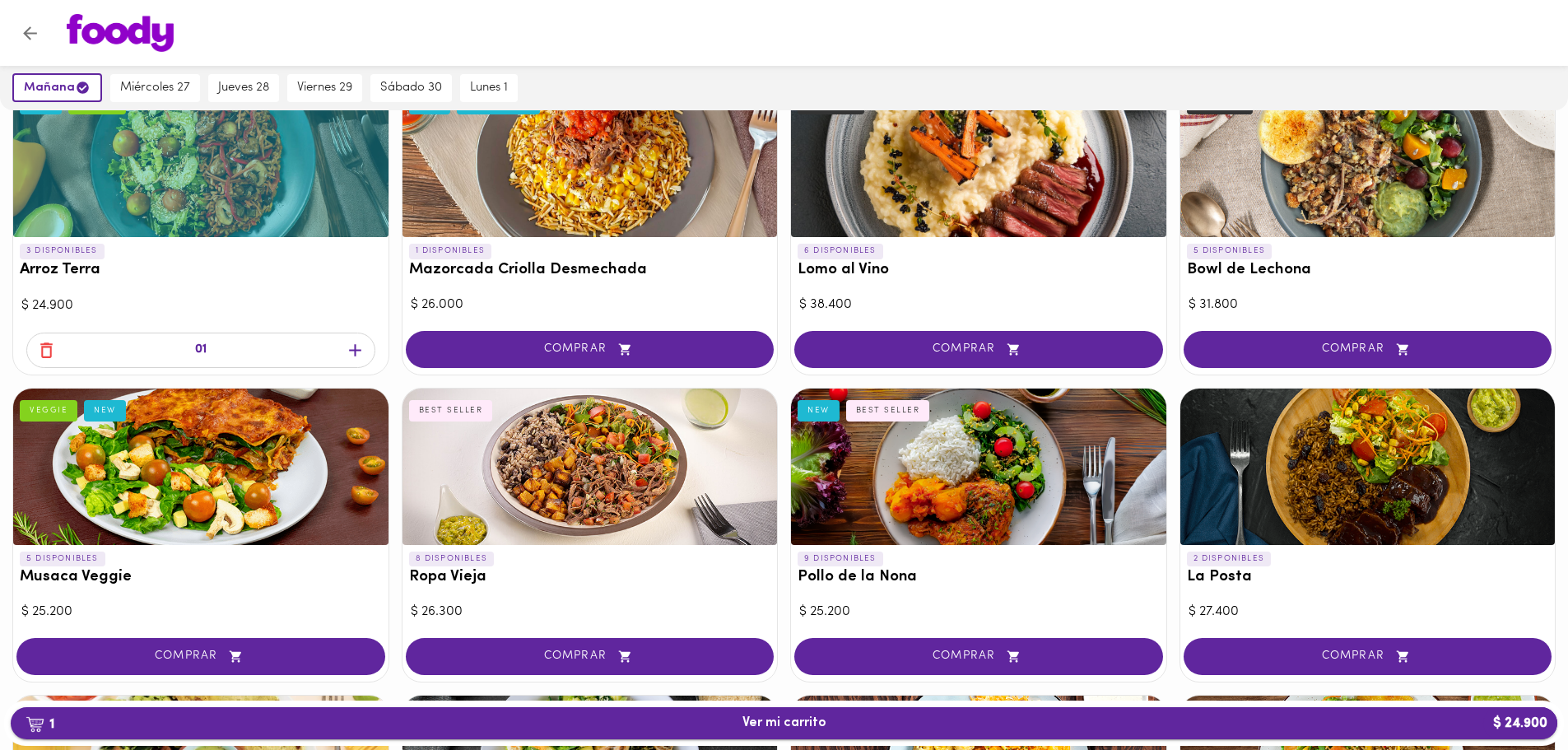
click at [795, 723] on span "1 Ver mi carrito $ 24.900" at bounding box center [784, 723] width 84 height 16
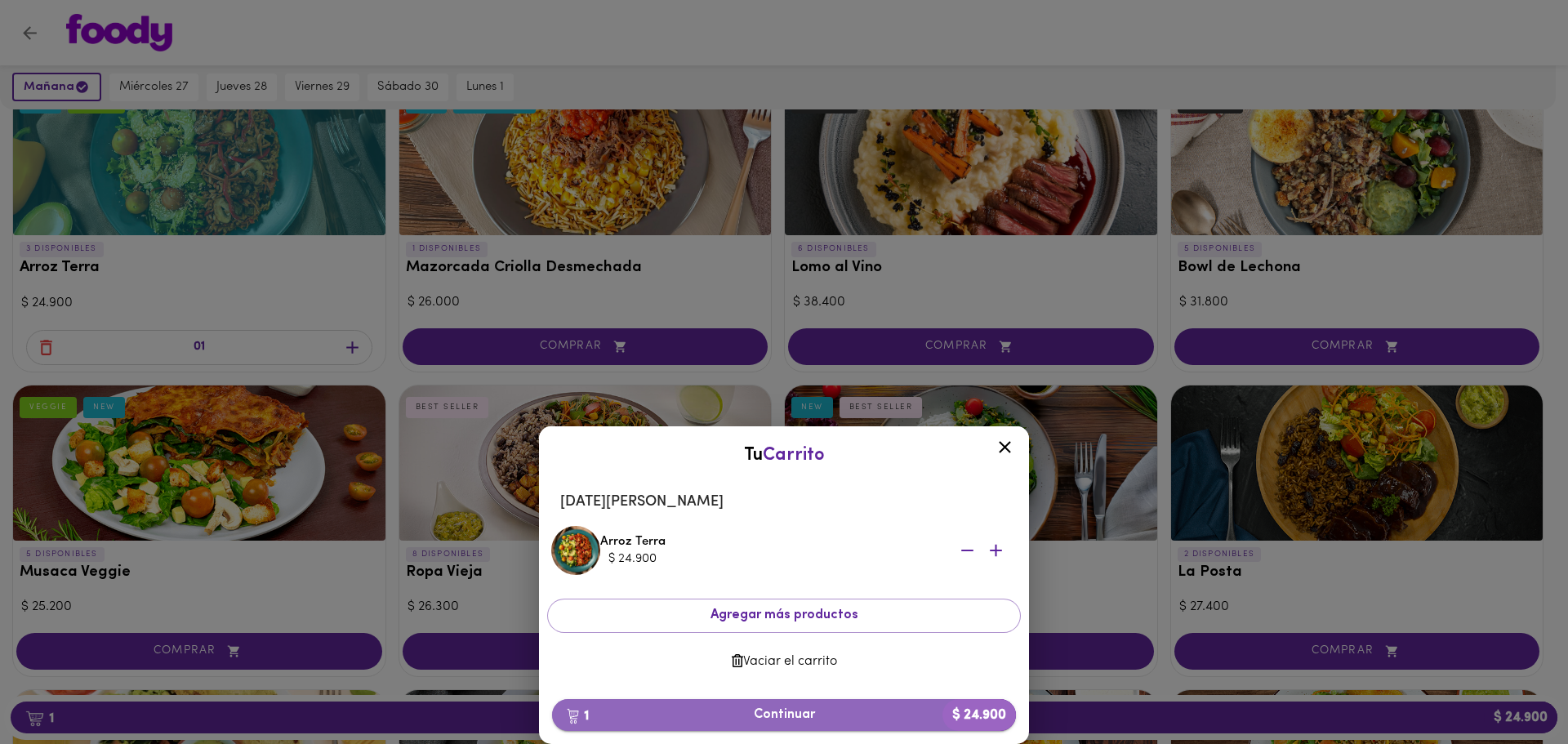
click at [800, 718] on span "1 Continuar $ 24.900" at bounding box center [784, 715] width 438 height 16
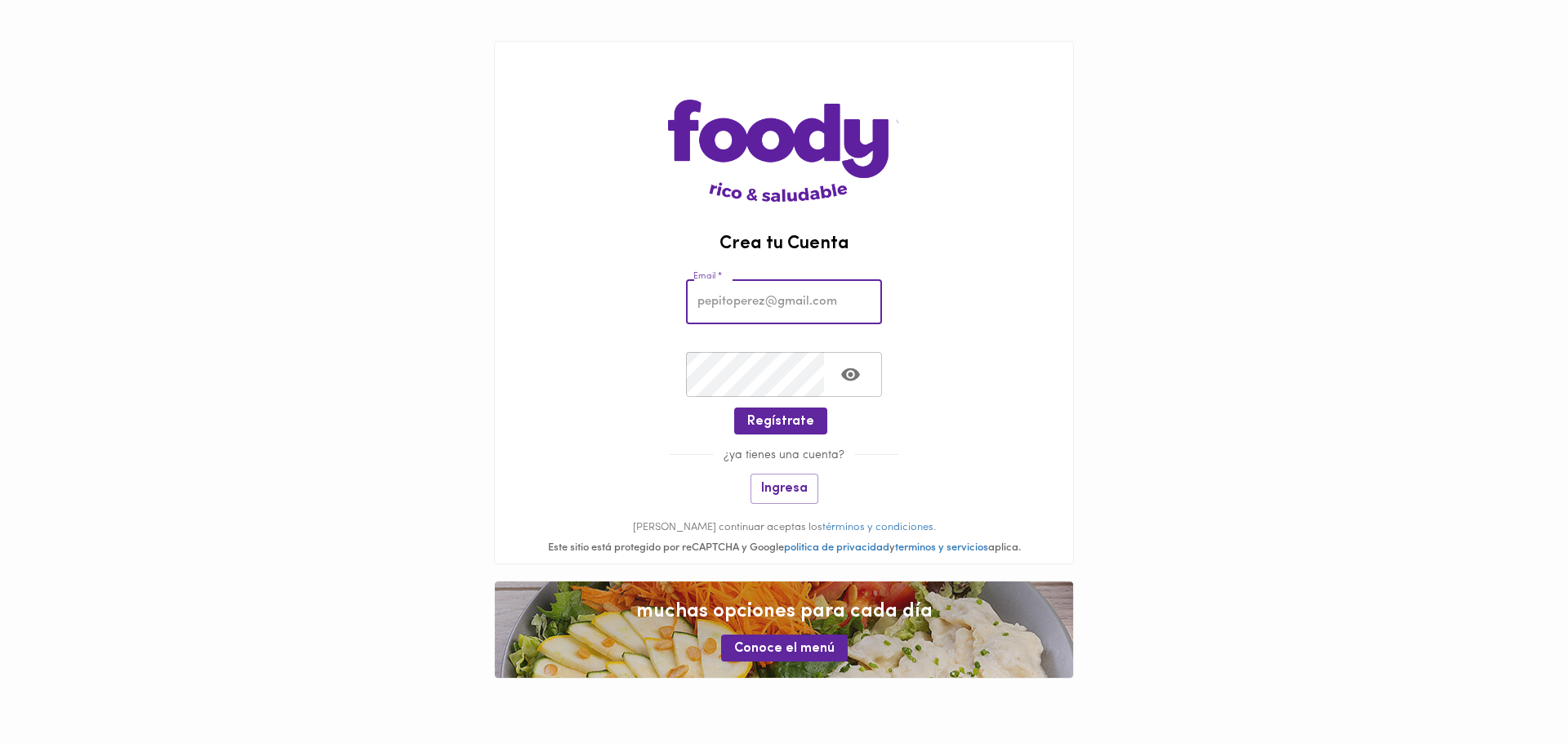
click at [738, 307] on input "email" at bounding box center [784, 302] width 196 height 45
click at [1026, 283] on div "Email * Email *" at bounding box center [784, 298] width 579 height 73
click at [764, 299] on input "email" at bounding box center [784, 302] width 196 height 45
click at [1155, 290] on main "Crea tu Cuenta Email * Email * Crear Contraseña * Crear Contraseña * Regístrate…" at bounding box center [784, 359] width 1568 height 719
click at [764, 299] on input "email" at bounding box center [784, 302] width 196 height 45
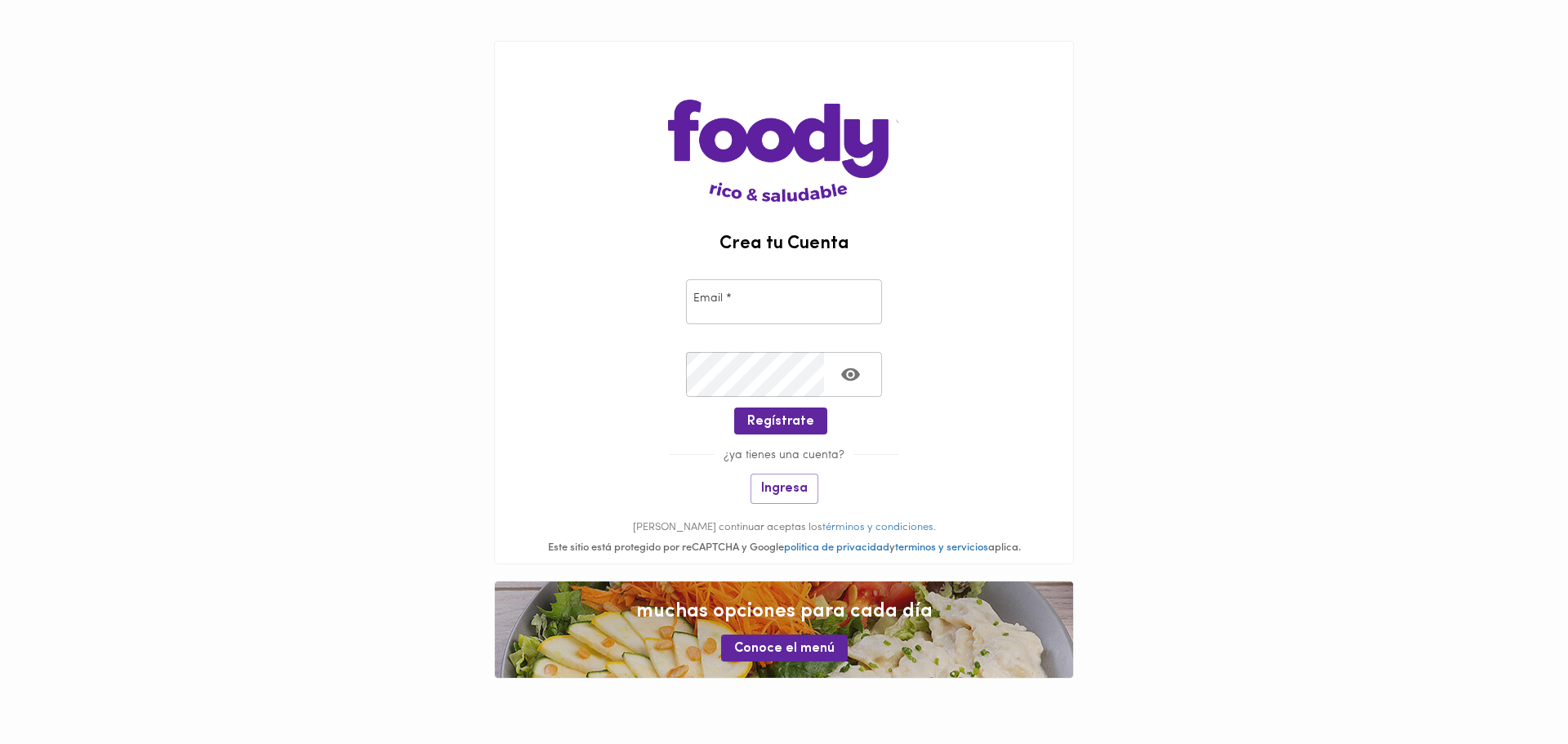
click at [1085, 271] on div "Crea tu Cuenta Email * Email * Crear Contraseña * Crear Contraseña * Regístrate…" at bounding box center [784, 359] width 613 height 719
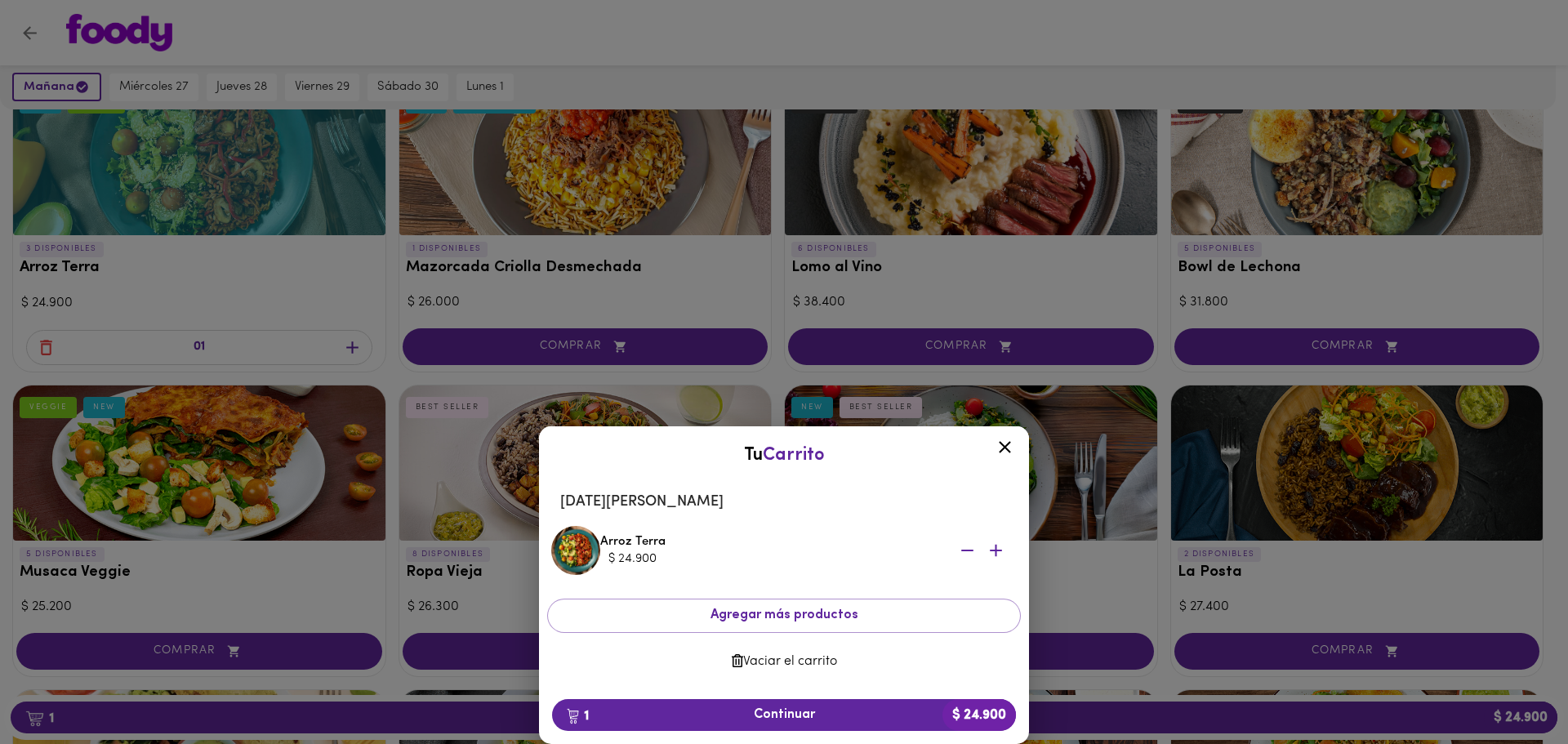
scroll to position [165, 0]
click at [799, 715] on span "1 Continuar $ 24.900" at bounding box center [784, 715] width 438 height 16
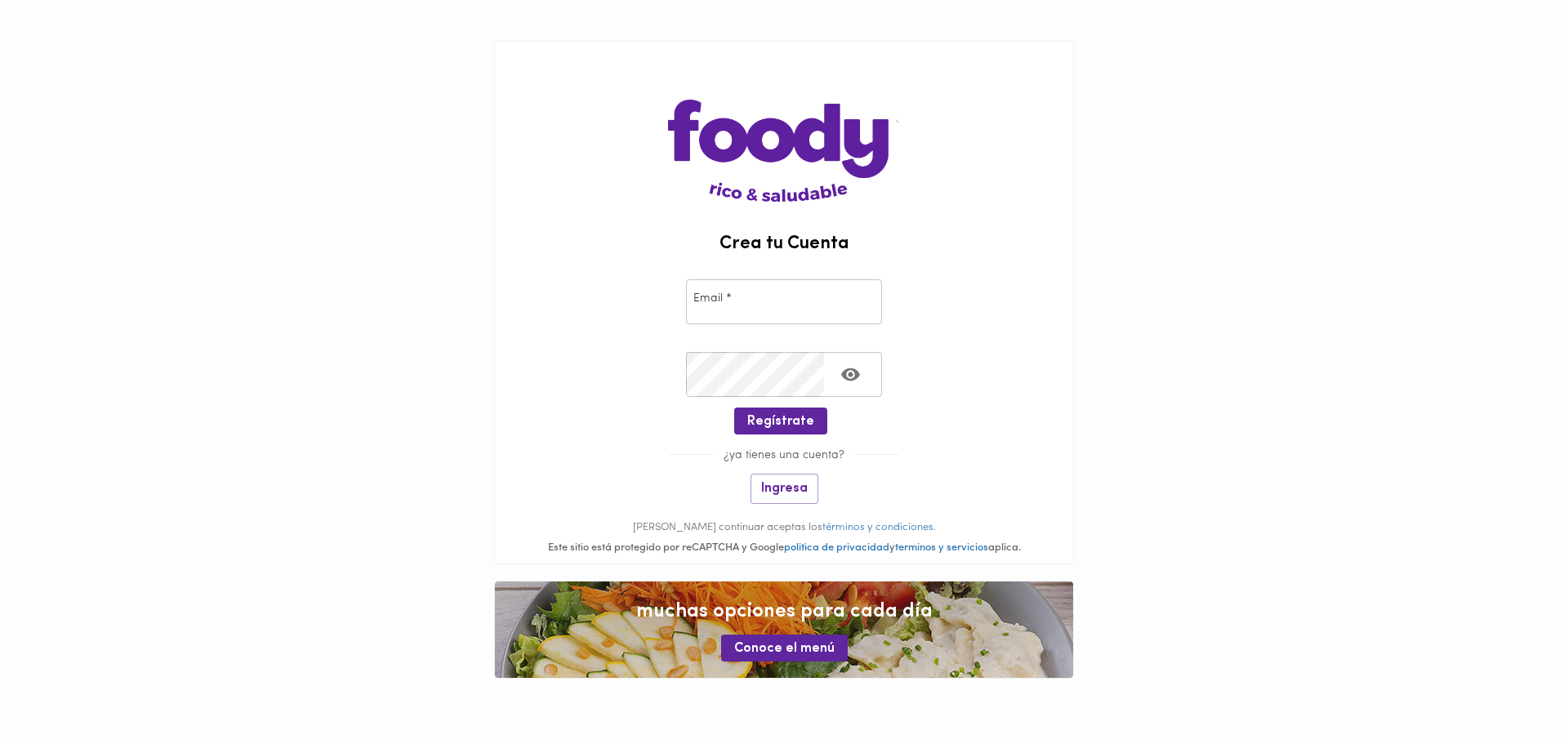
click at [735, 308] on input "email" at bounding box center [784, 302] width 196 height 45
type input "femelog2016@gmail.com"
click at [1085, 404] on div "Crea tu Cuenta Email * femelog2016@gmail.com Email * Crear Contraseña * Crear C…" at bounding box center [784, 359] width 613 height 719
click at [855, 370] on icon "Toggle password visibility" at bounding box center [850, 375] width 18 height 13
click at [802, 418] on span "Regístrate" at bounding box center [781, 421] width 67 height 16
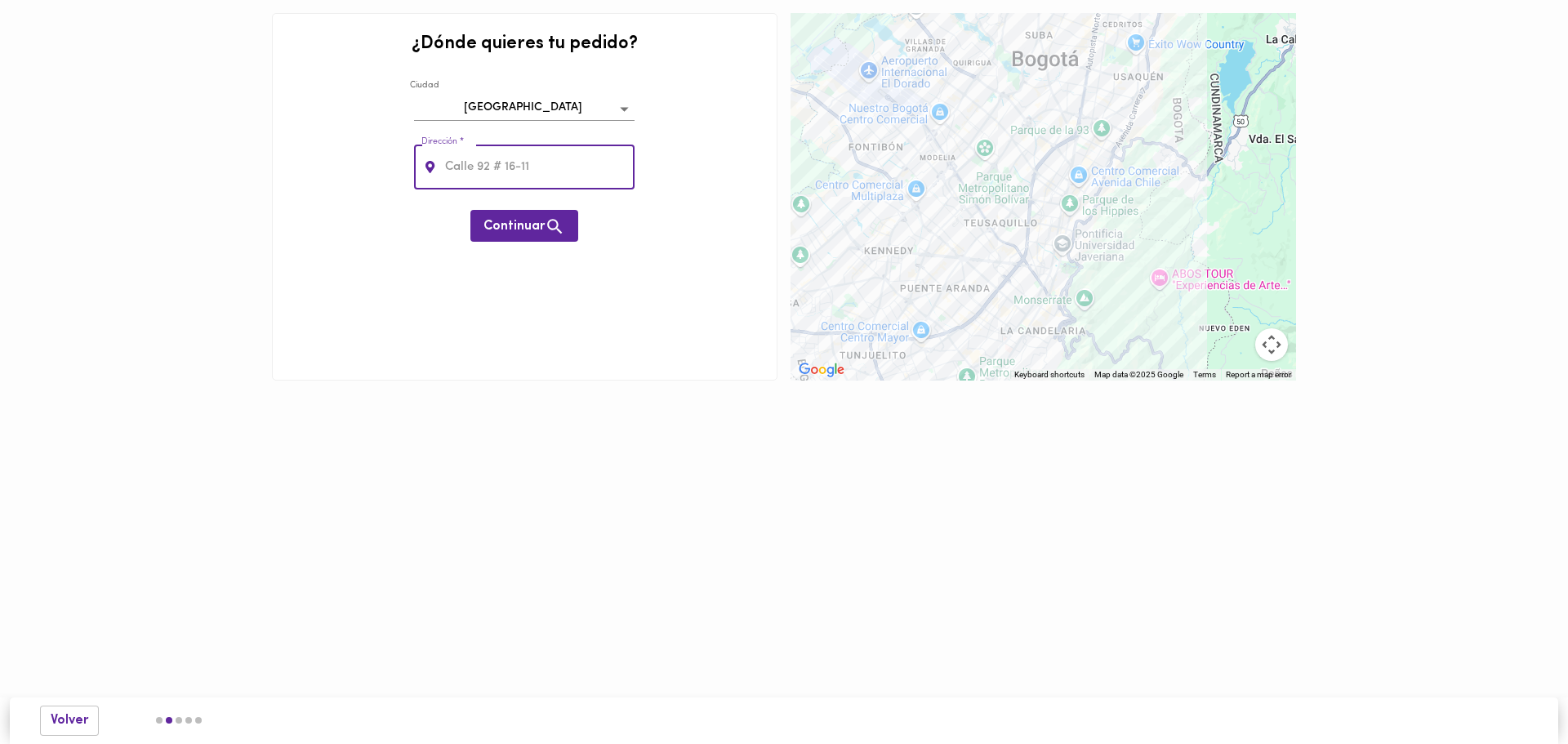
click at [501, 169] on input "text" at bounding box center [538, 167] width 193 height 45
type input "calle 78b 120-93"
click at [531, 226] on span "Continuar" at bounding box center [524, 227] width 82 height 20
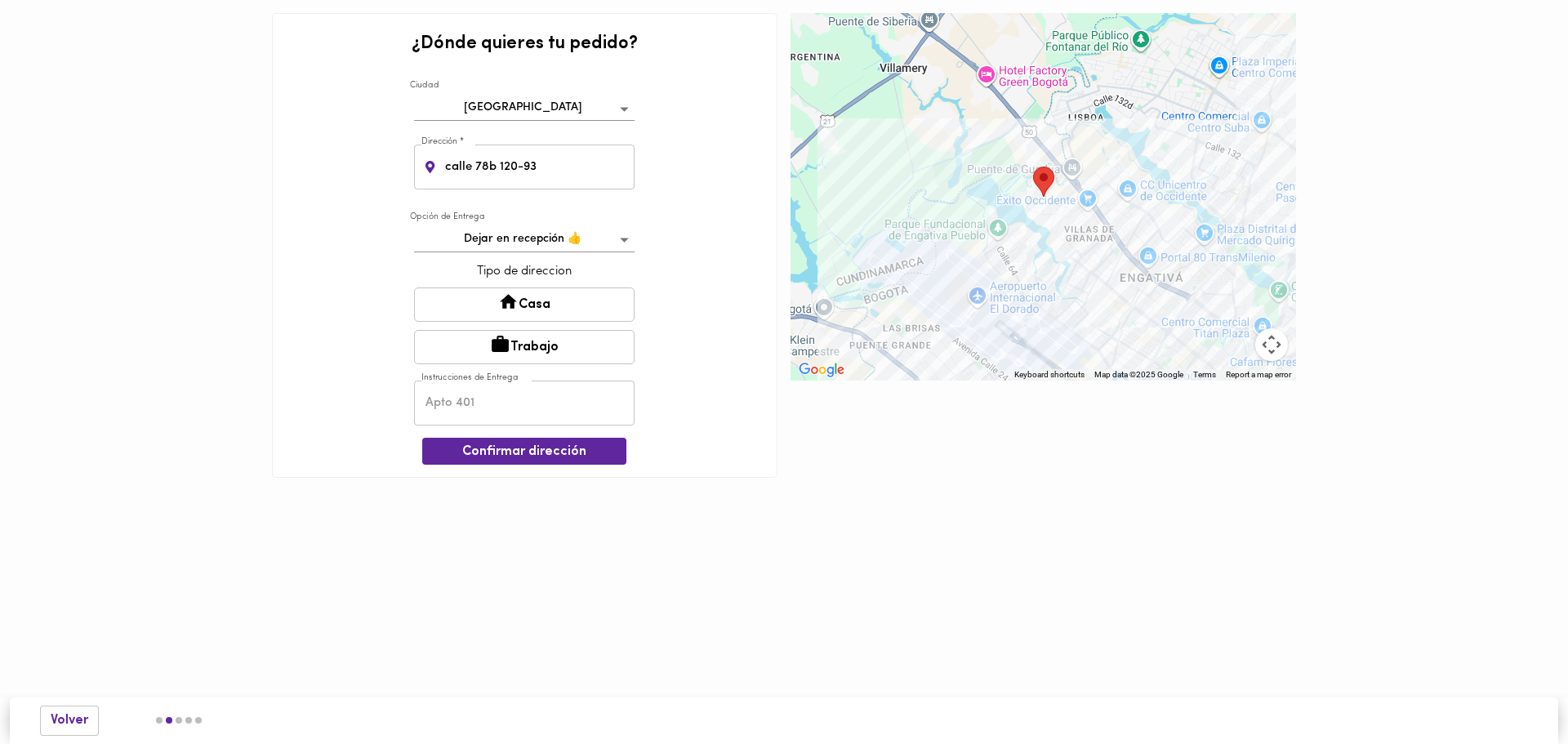
click at [529, 301] on button "Casa" at bounding box center [524, 304] width 221 height 34
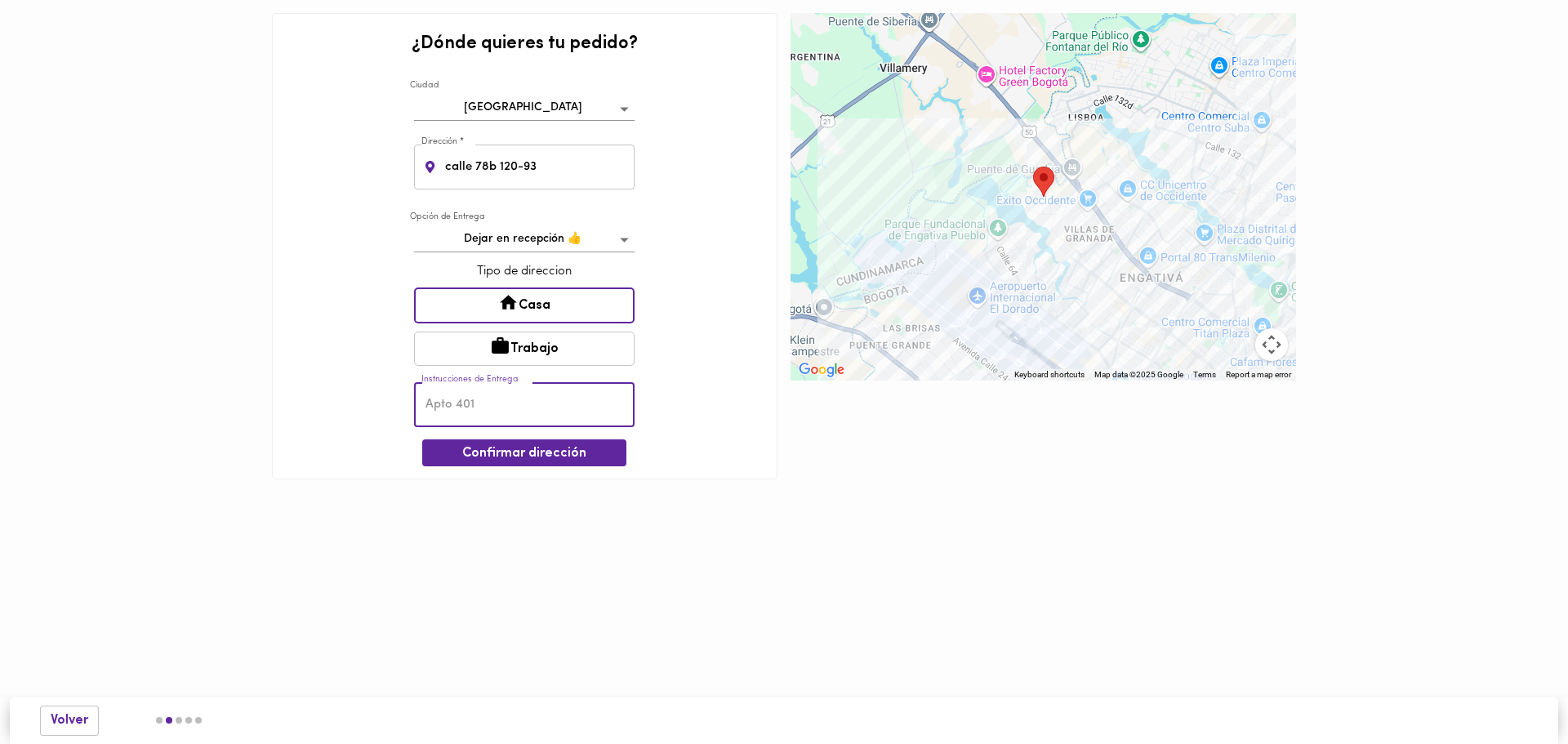
click at [515, 413] on input "text" at bounding box center [524, 405] width 221 height 45
type input "apto 205"
click at [524, 460] on span "Confirmar dirección" at bounding box center [524, 453] width 178 height 16
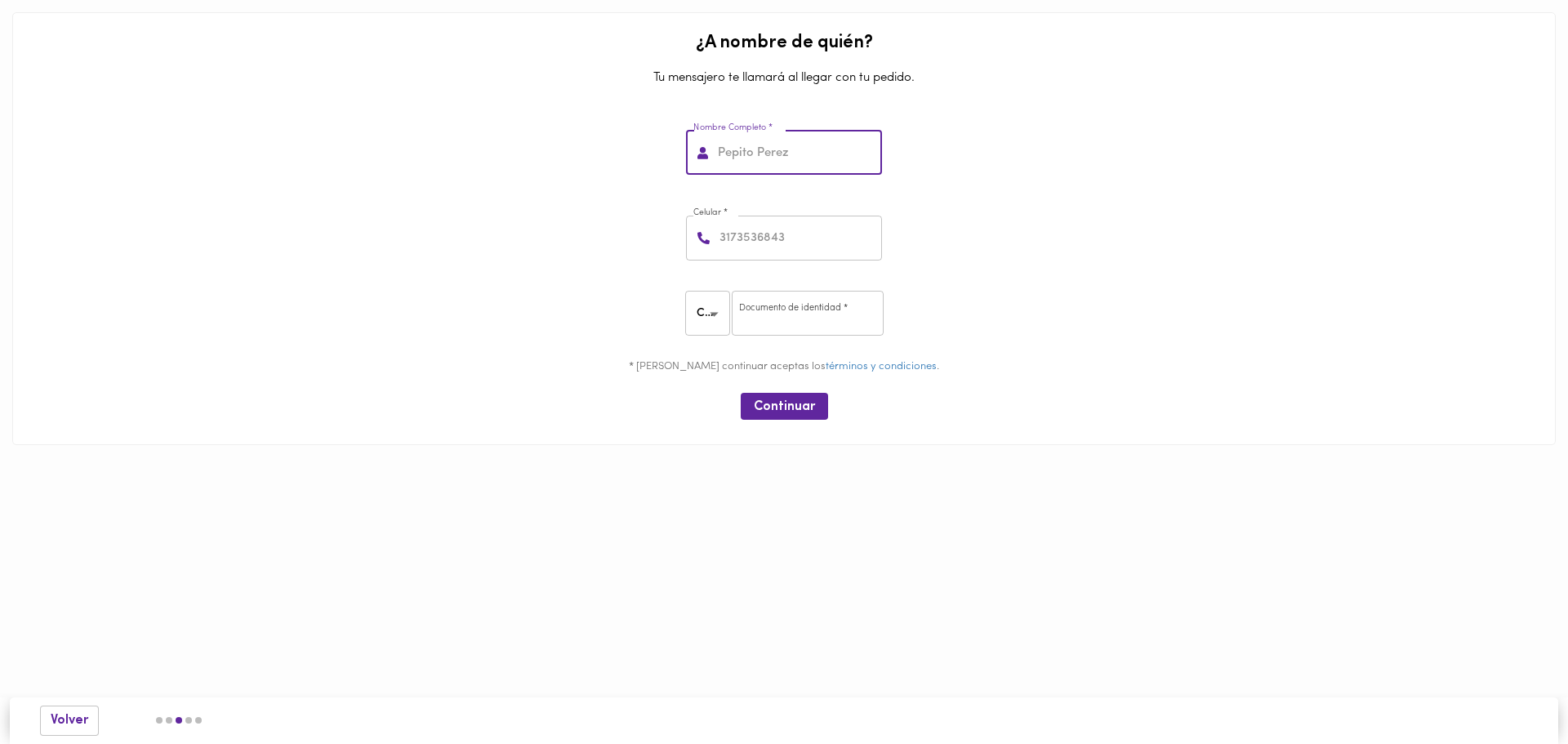
click at [791, 146] on input "text" at bounding box center [799, 153] width 167 height 45
type input "FREDDY MELO"
click at [789, 236] on input "number" at bounding box center [799, 238] width 166 height 45
click at [795, 244] on input "number" at bounding box center [799, 238] width 166 height 45
type input "3015338911"
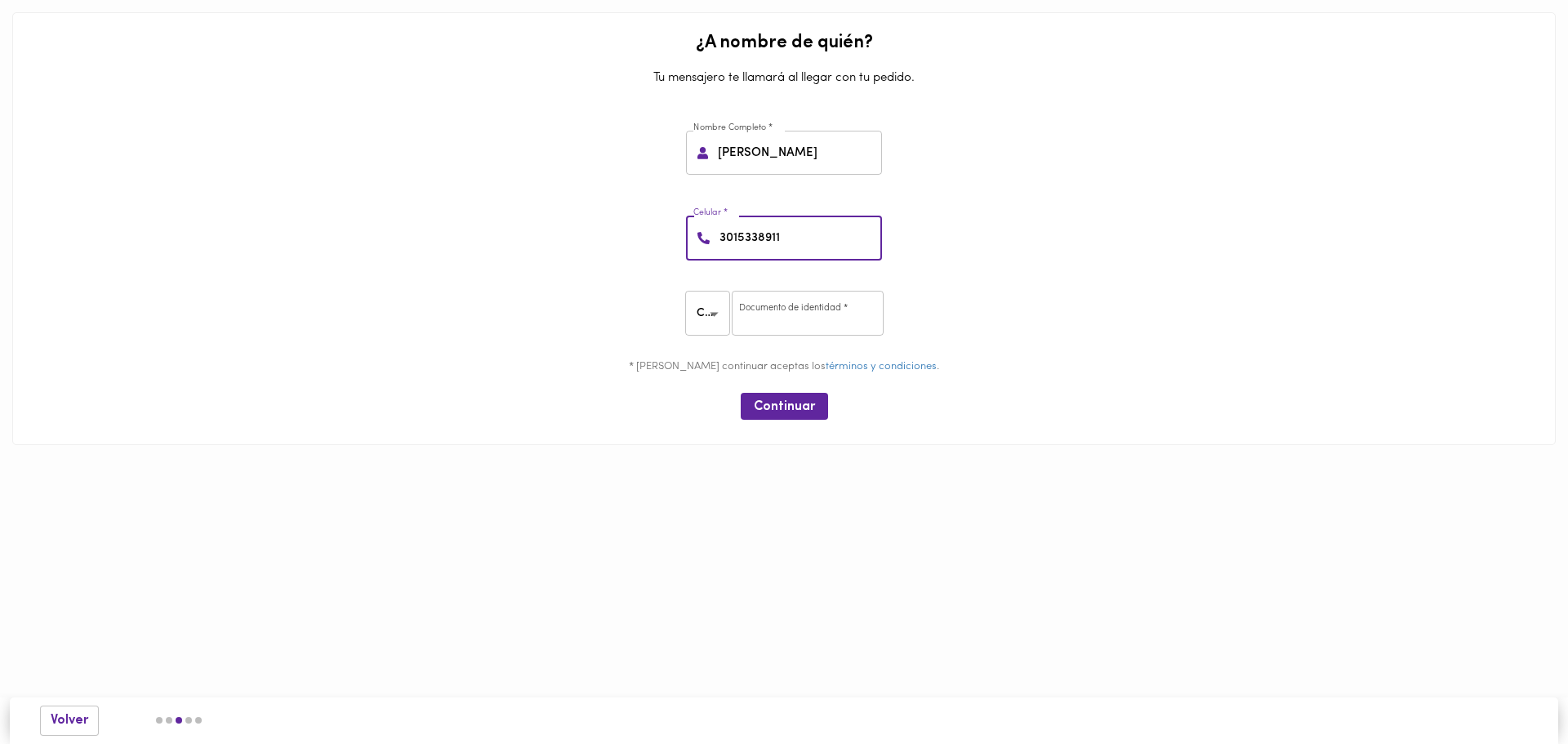
click at [718, 323] on body "0cAFcWeA7KJrrR7K6gZBQG2po_uMgMqs6v5Wh-4Dm_WkARDbeVt05IBHgp0YKLvdN6xW_5RurMqPjiz…" at bounding box center [784, 247] width 1568 height 494
click at [721, 336] on li "NIT" at bounding box center [710, 341] width 49 height 27
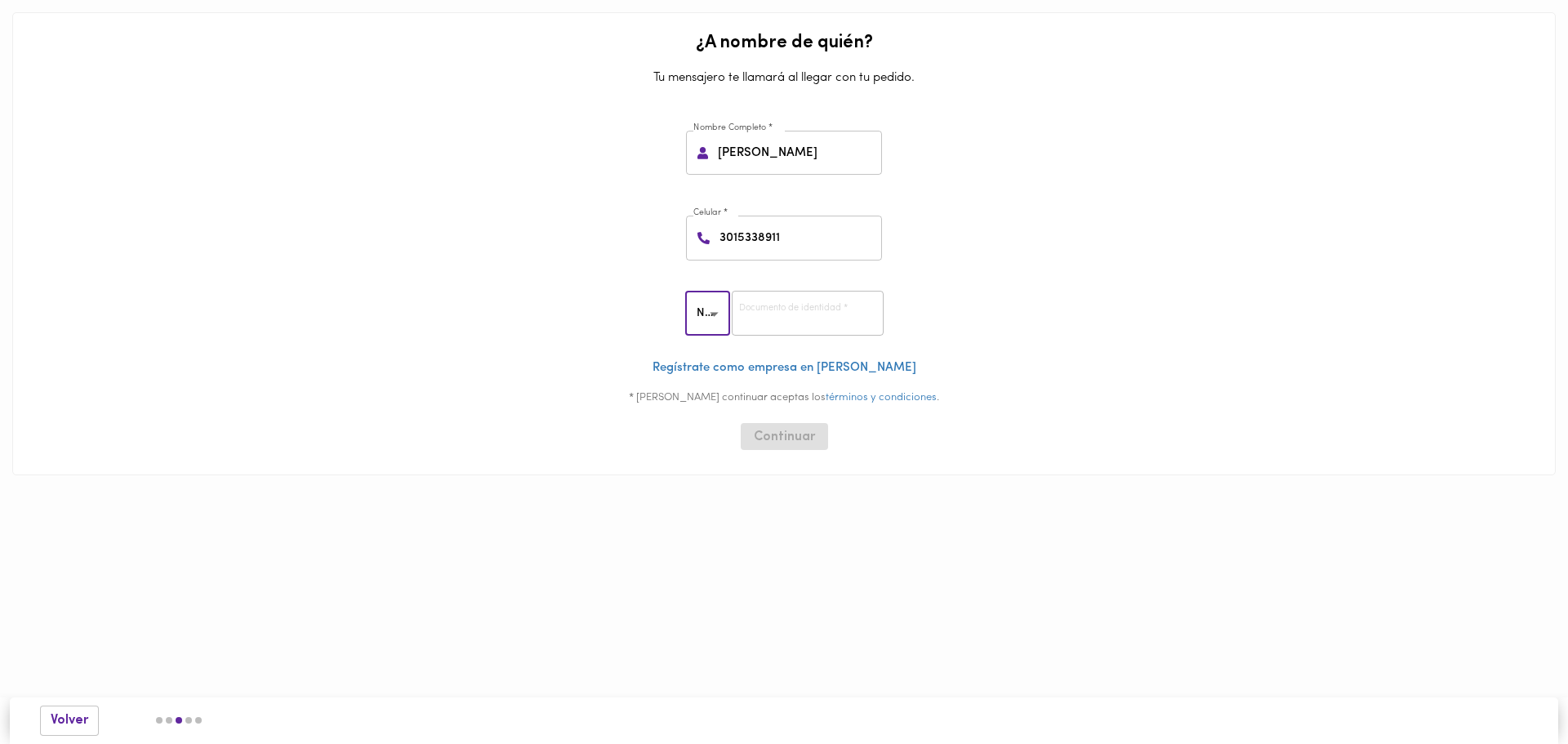
click at [712, 310] on body "0cAFcWeA7KJrrR7K6gZBQG2po_uMgMqs6v5Wh-4Dm_WkARDbeVt05IBHgp0YKLvdN6xW_5RurMqPjiz…" at bounding box center [784, 262] width 1568 height 524
click at [707, 290] on li "CC" at bounding box center [710, 287] width 49 height 27
click at [702, 313] on body "0cAFcWeA7KJrrR7K6gZBQG2po_uMgMqs6v5Wh-4Dm_WkARDbeVt05IBHgp0YKLvdN6xW_5RurMqPjiz…" at bounding box center [784, 247] width 1568 height 494
click at [708, 341] on li "NIT" at bounding box center [710, 341] width 49 height 27
type input "NIT"
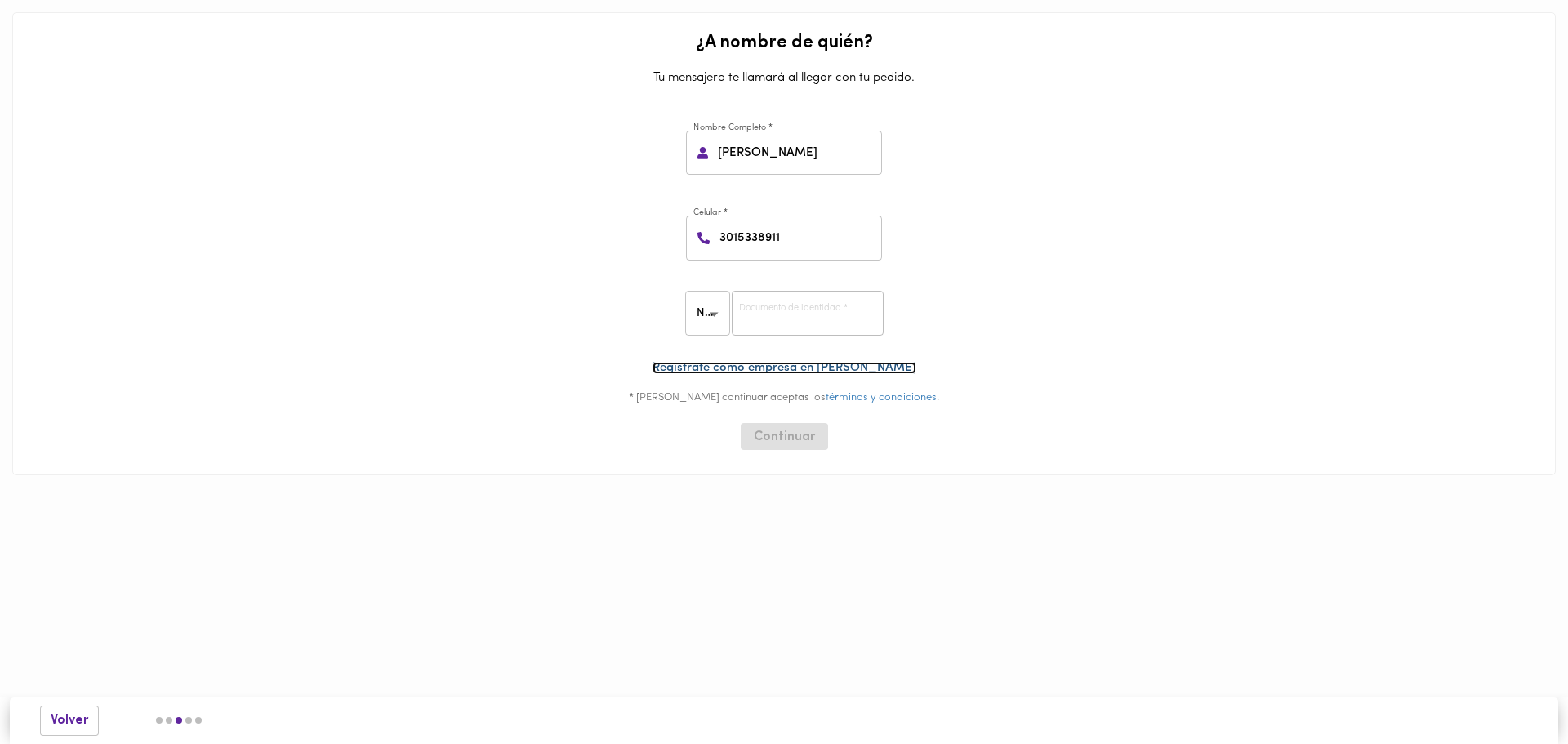
click at [788, 368] on link "Regístrate como empresa en Foody" at bounding box center [784, 368] width 263 height 13
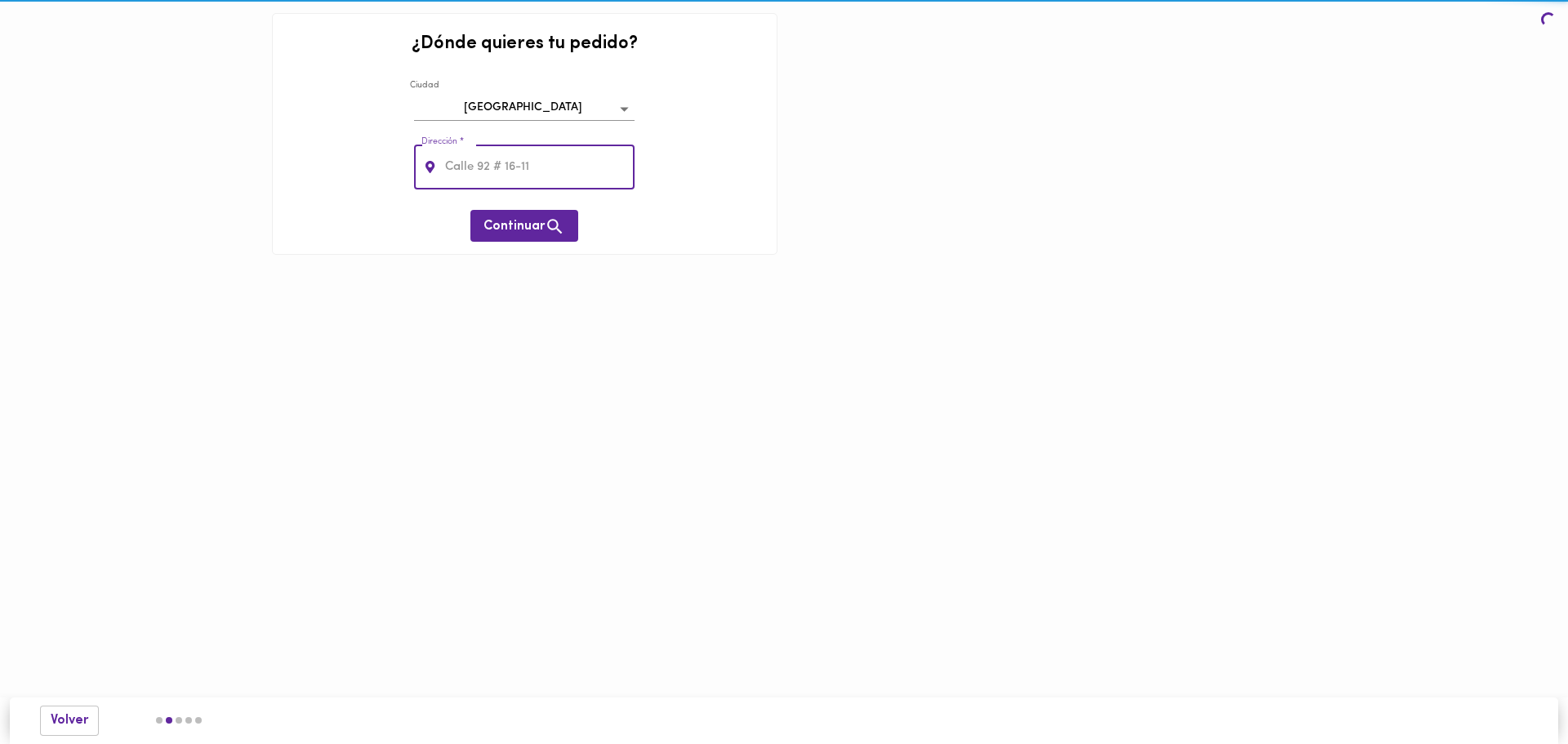
type input "calle 78b 120-93"
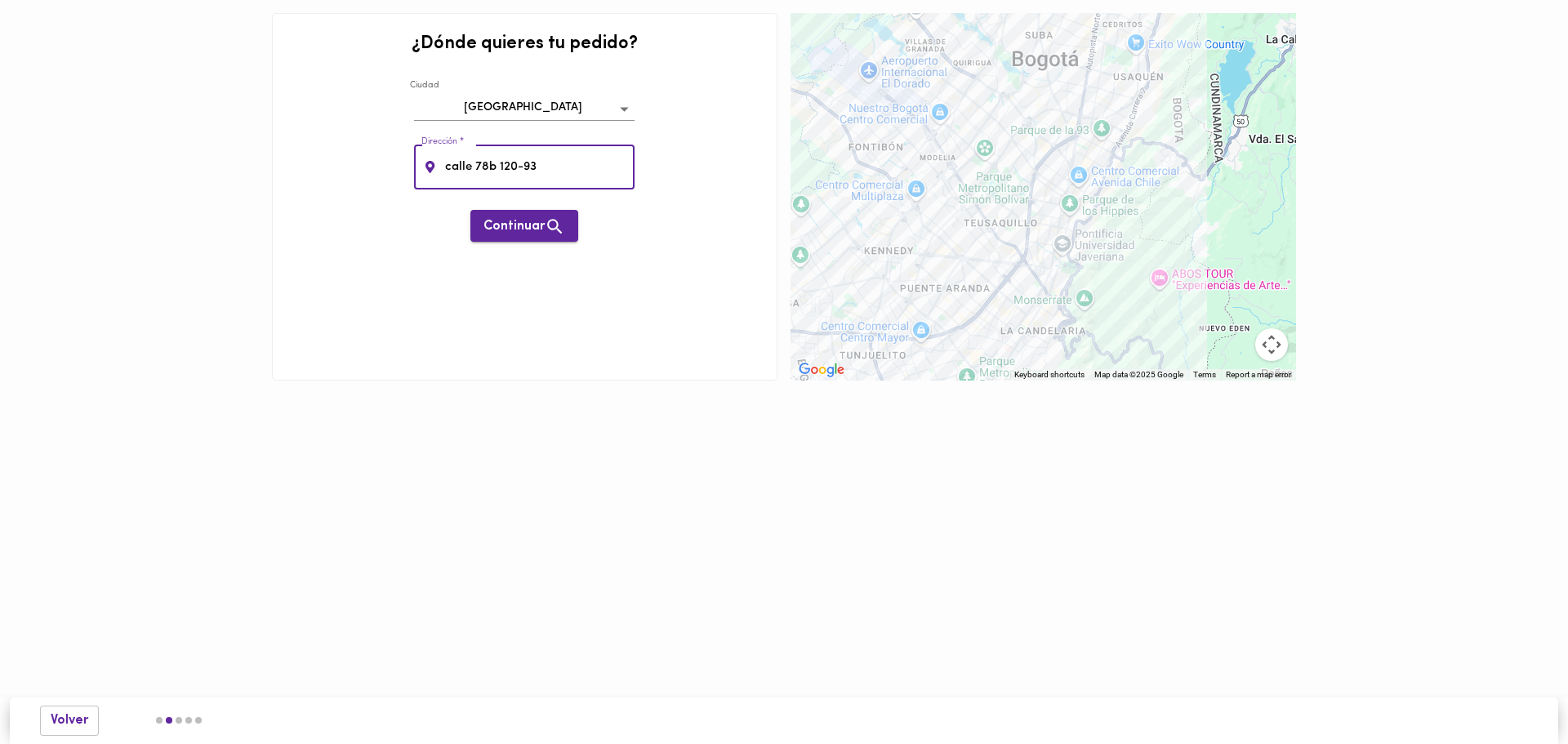
click at [518, 223] on span "Continuar" at bounding box center [524, 227] width 82 height 20
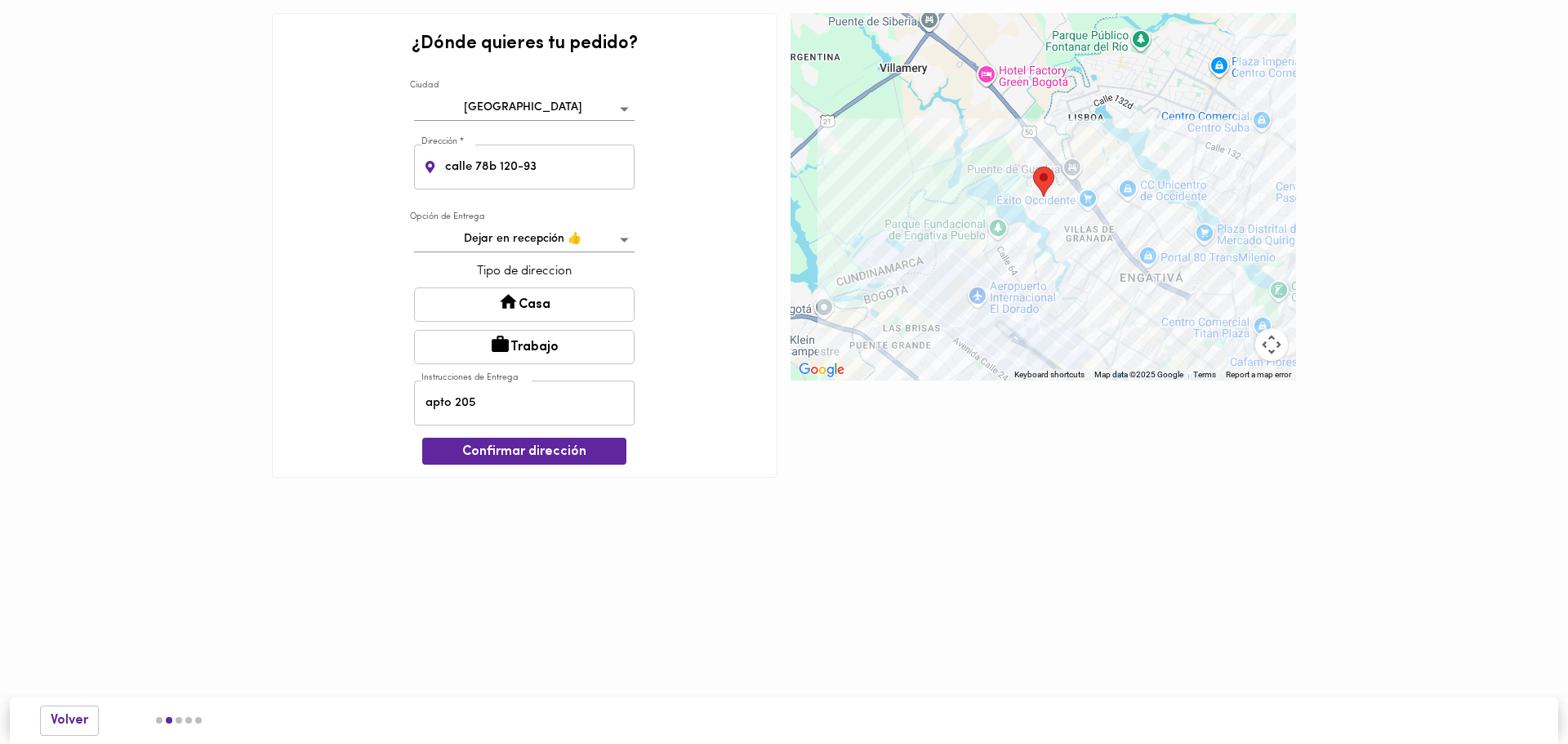
click at [531, 310] on button "Casa" at bounding box center [524, 304] width 221 height 34
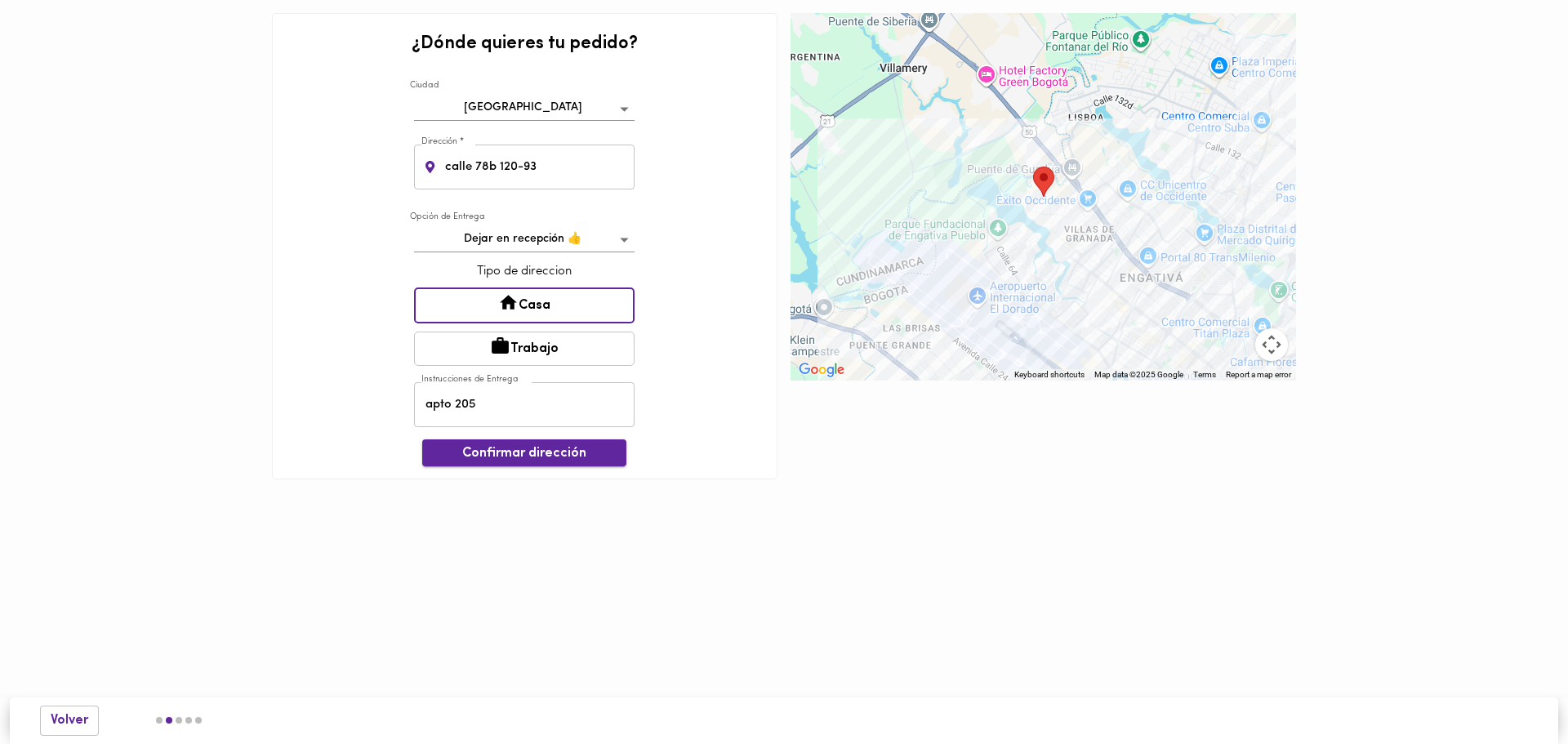
click at [551, 457] on span "Confirmar dirección" at bounding box center [524, 453] width 178 height 16
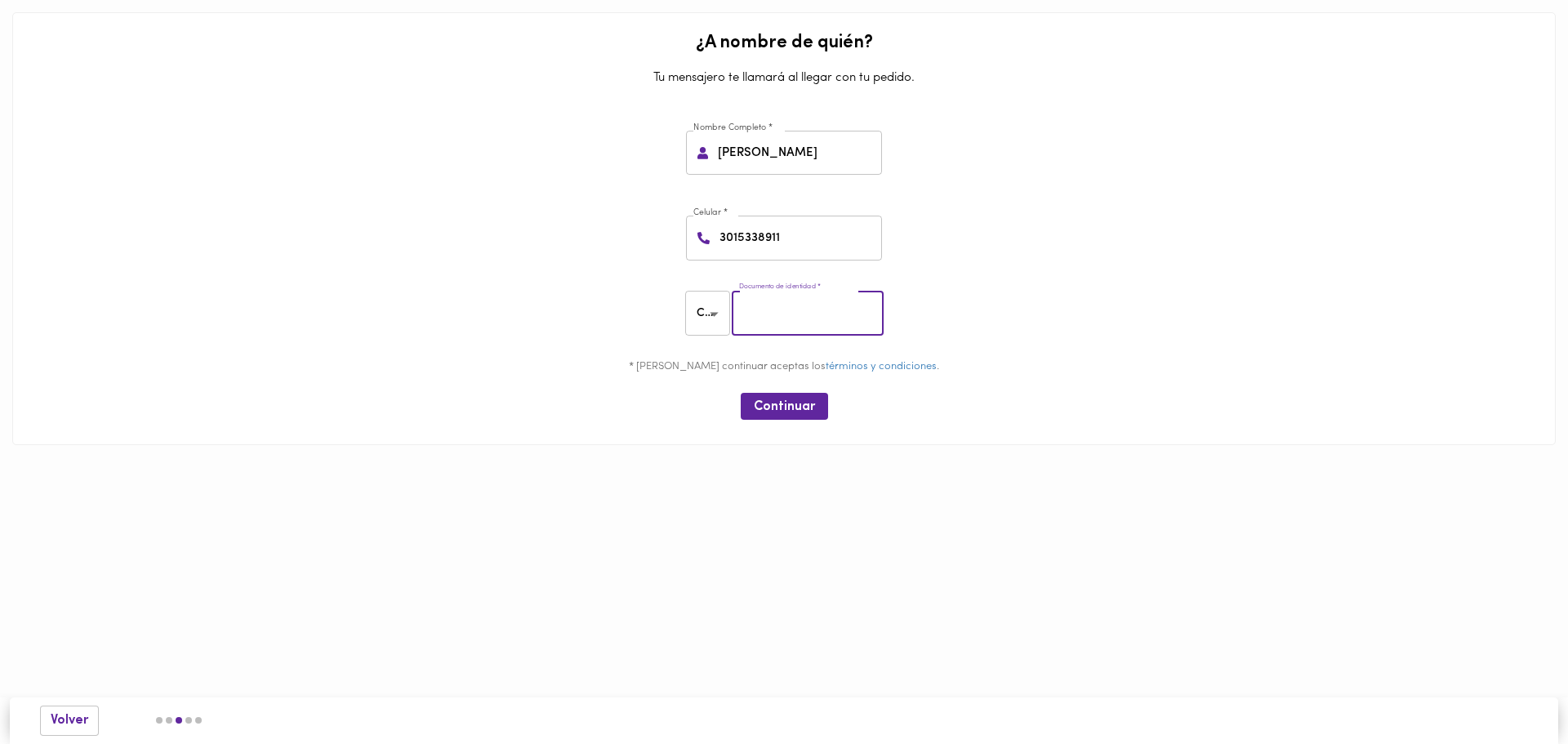
click at [806, 308] on input "number" at bounding box center [808, 313] width 152 height 45
type input "80029483"
click at [776, 400] on span "Continuar" at bounding box center [784, 407] width 61 height 16
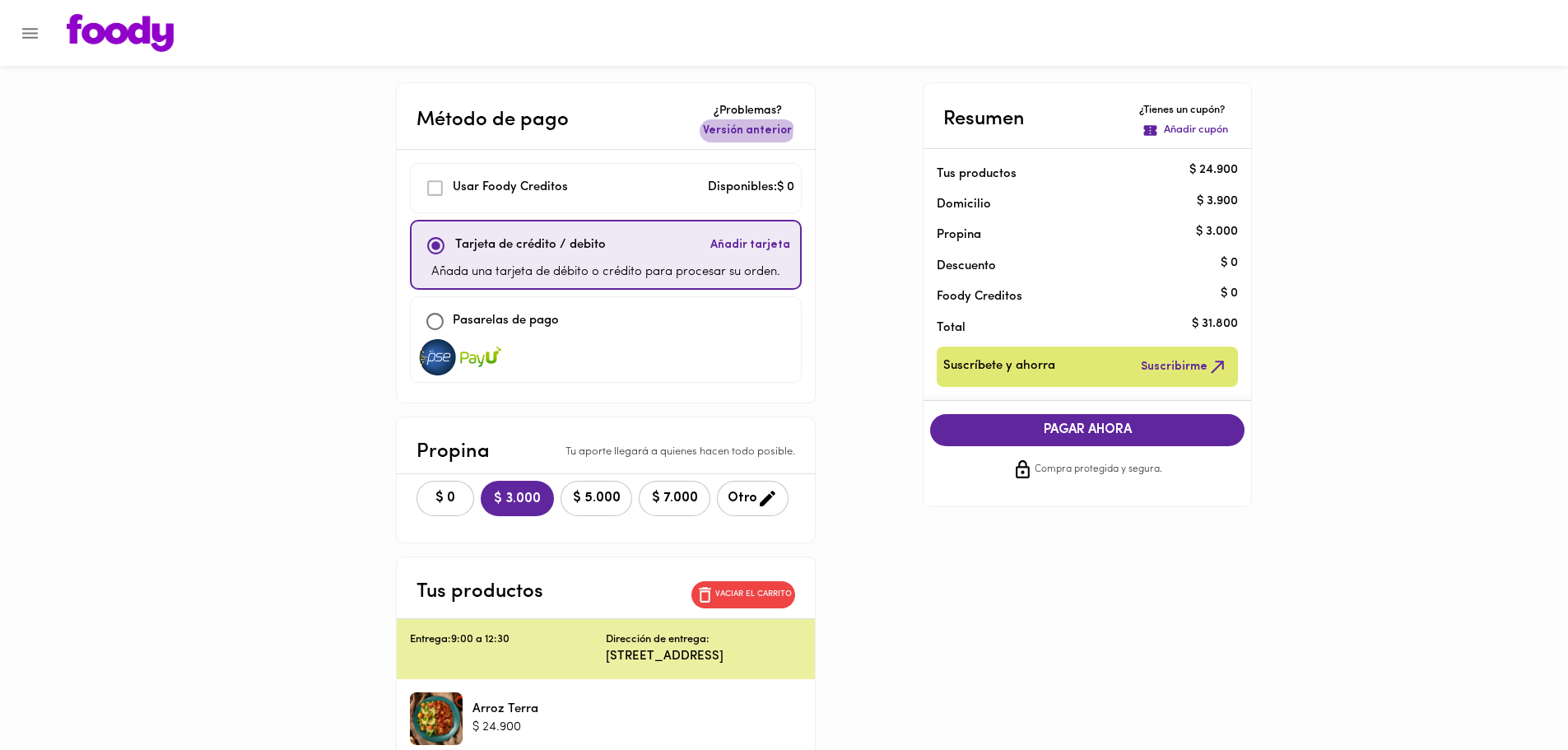
click at [744, 127] on span "Versión anterior" at bounding box center [747, 131] width 88 height 17
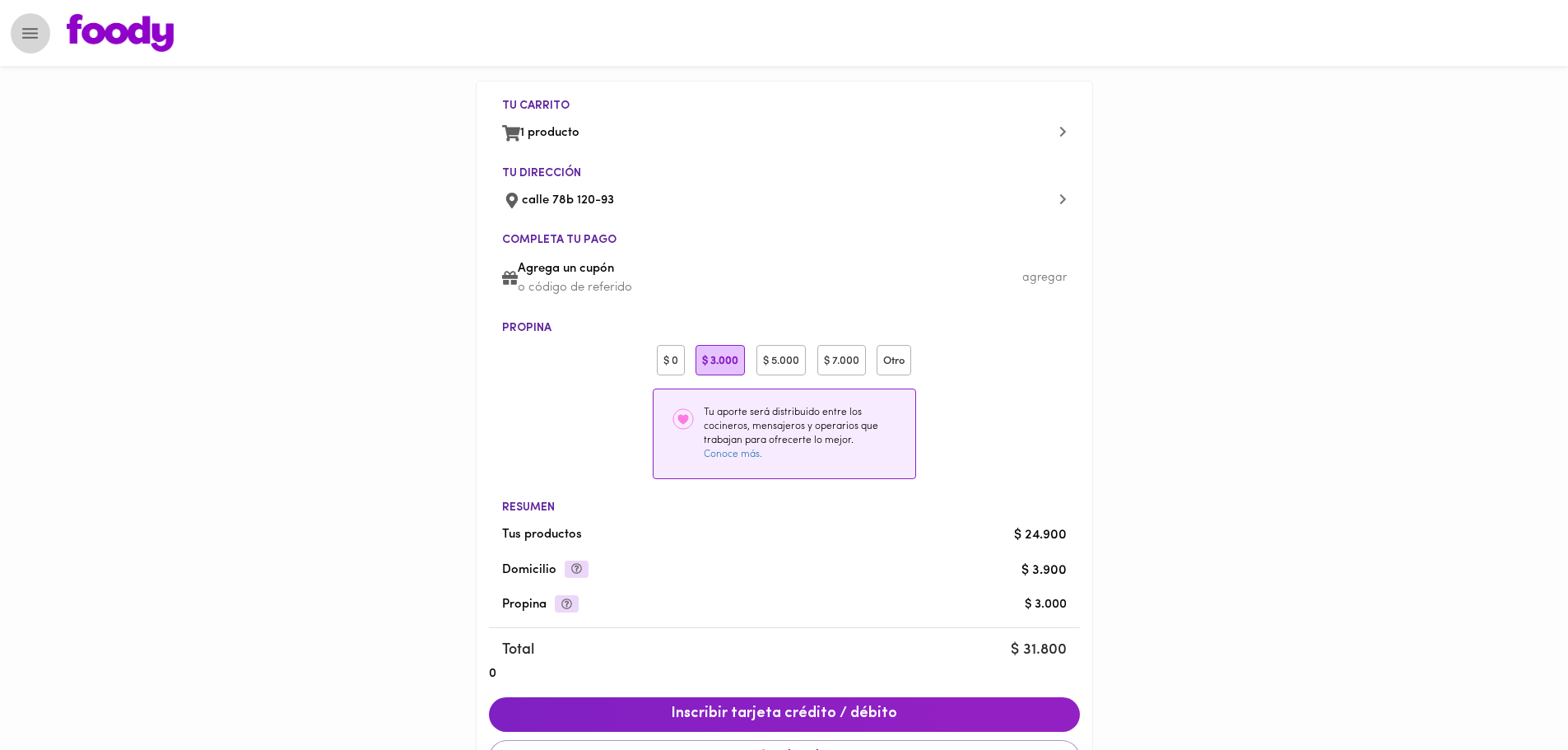
click at [29, 40] on icon "Menu" at bounding box center [29, 33] width 20 height 20
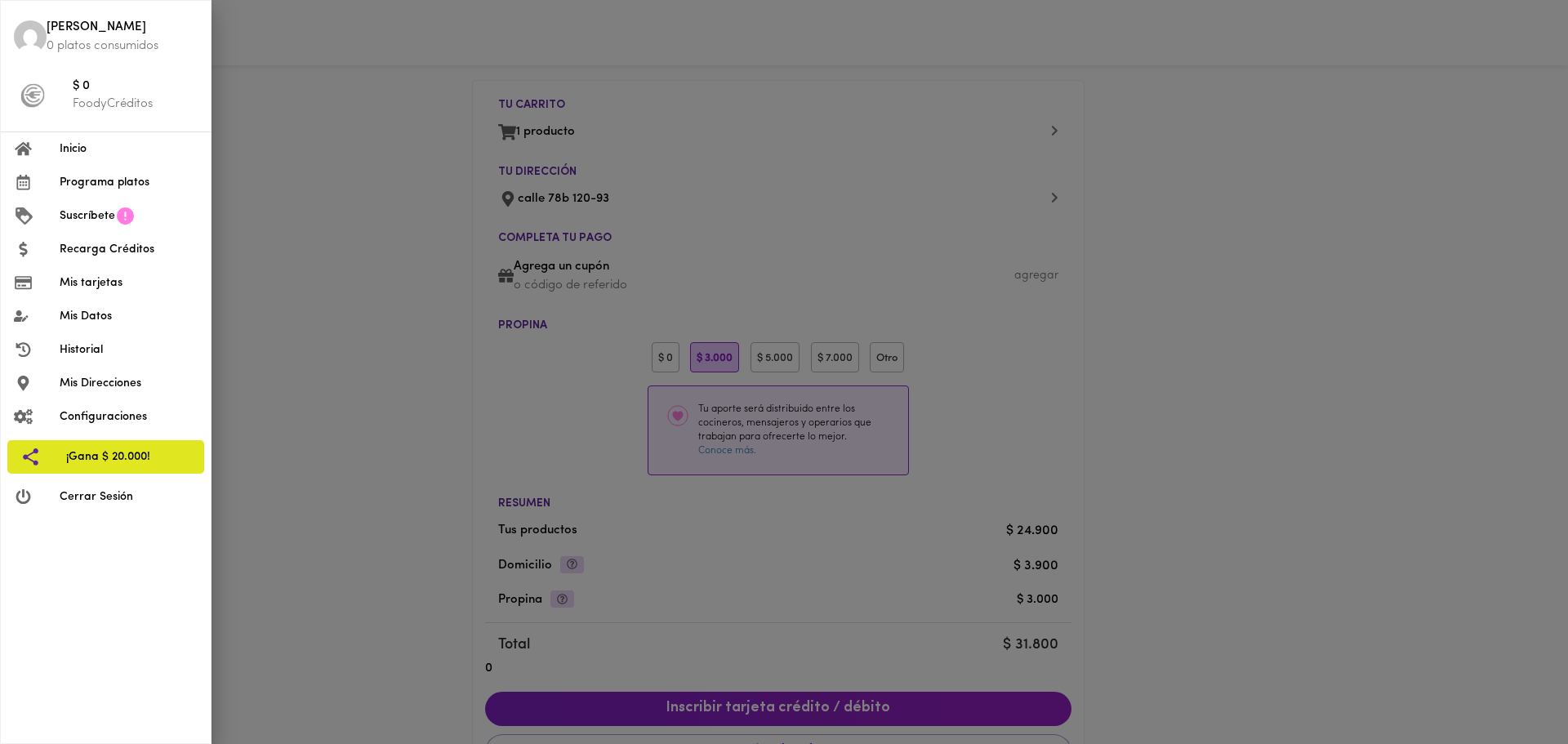
click at [81, 492] on span "Cerrar Sesión" at bounding box center [128, 497] width 138 height 18
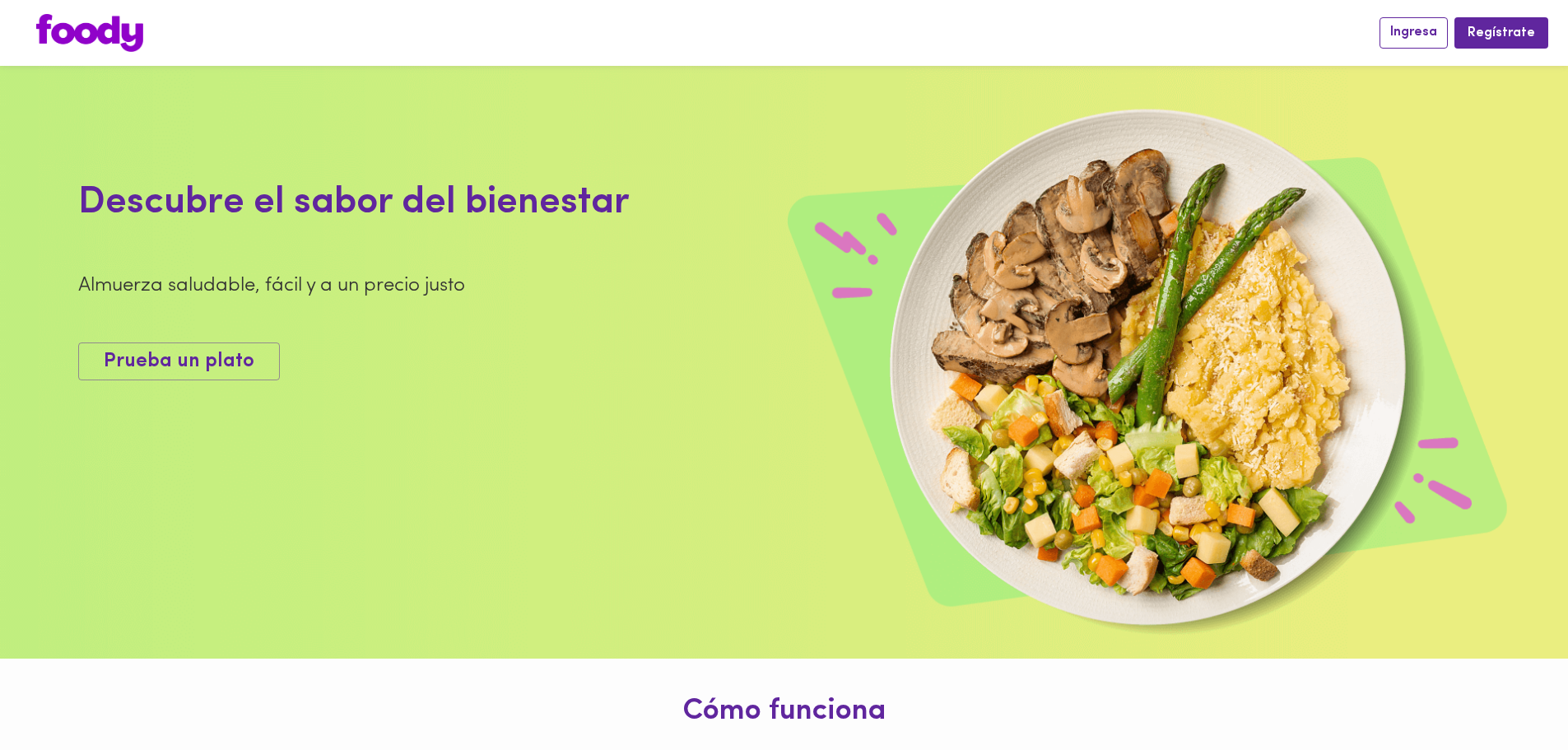
click at [1424, 35] on span "Ingresa" at bounding box center [1414, 32] width 47 height 16
click at [1485, 45] on button "Regístrate" at bounding box center [1501, 33] width 94 height 30
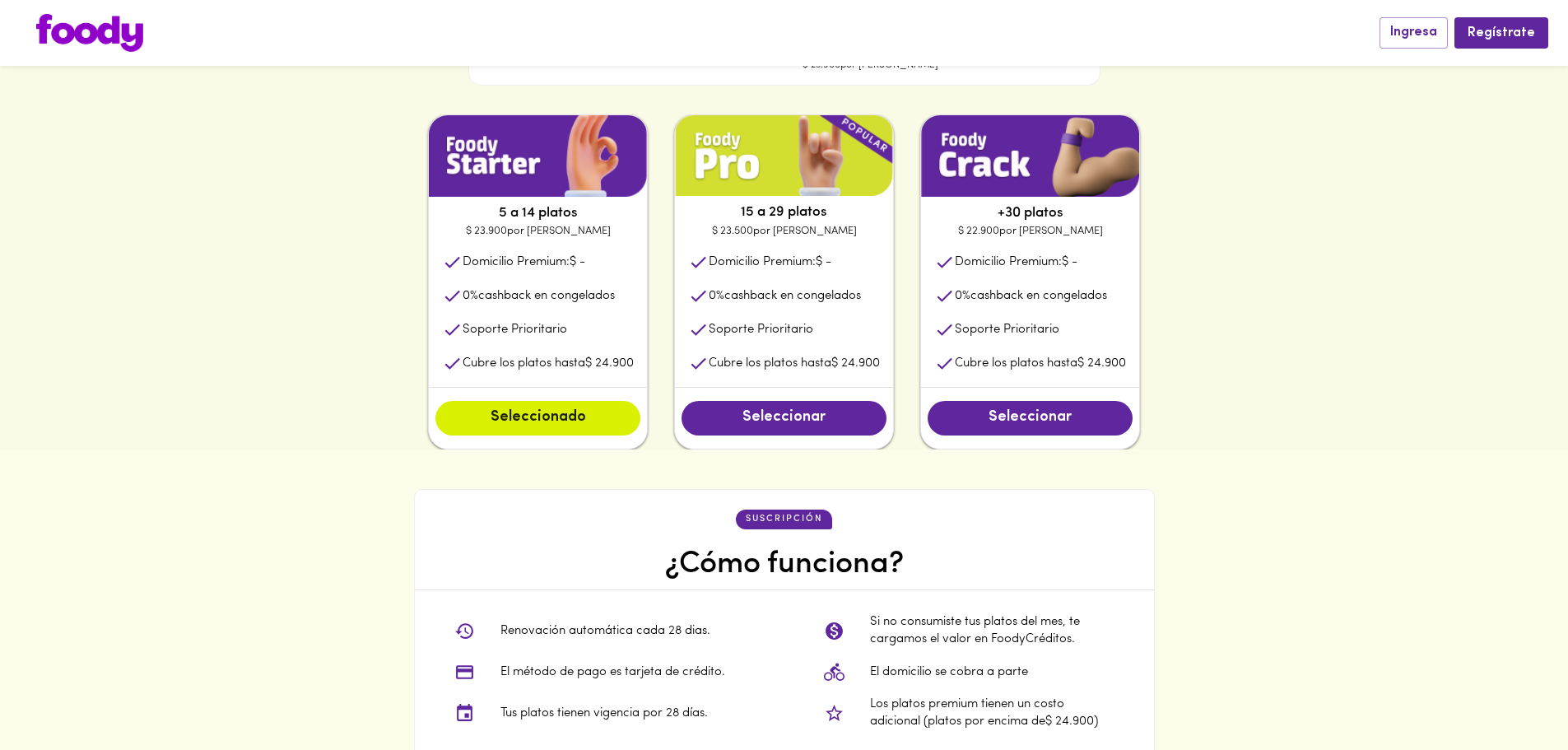
scroll to position [574, 0]
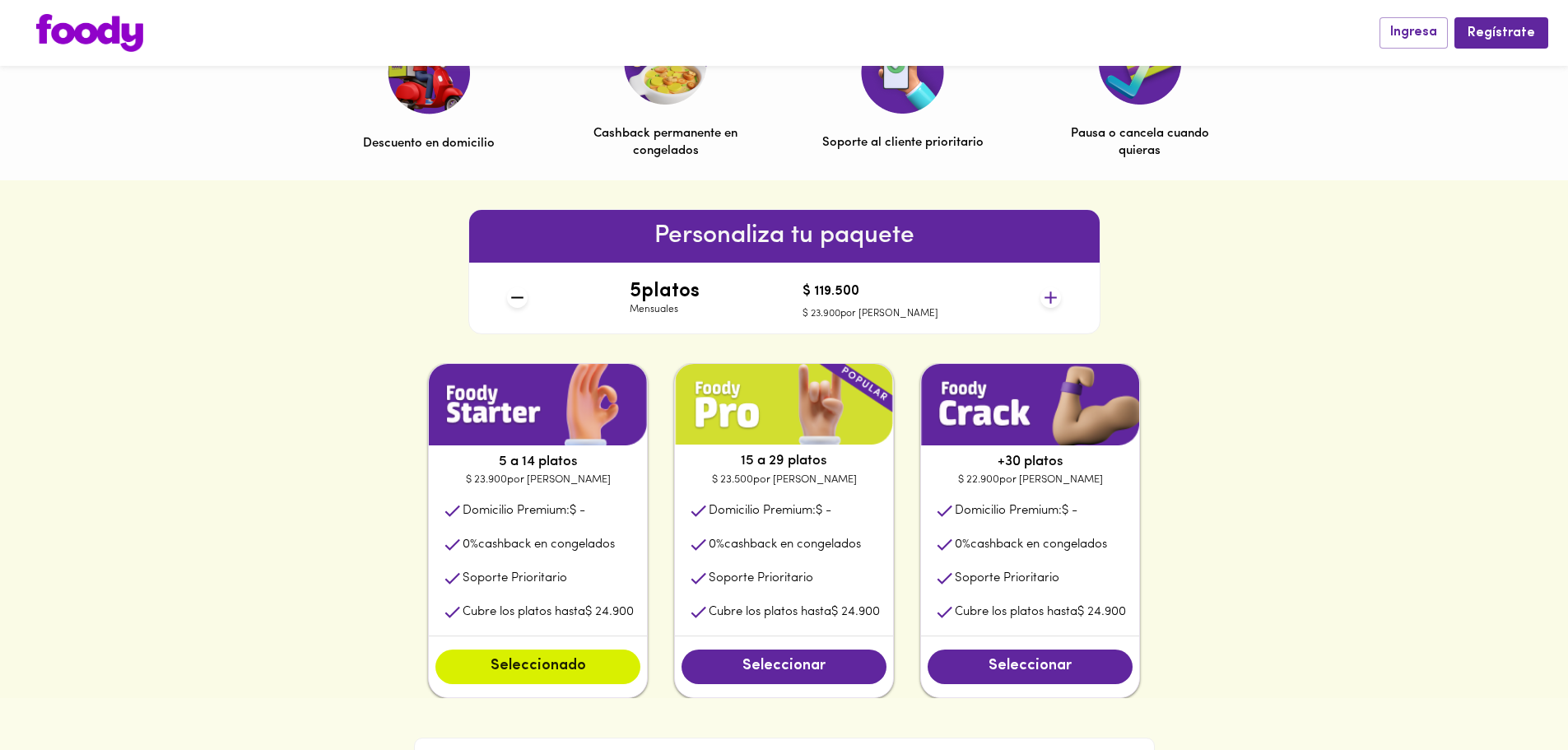
click at [66, 40] on img at bounding box center [89, 33] width 107 height 38
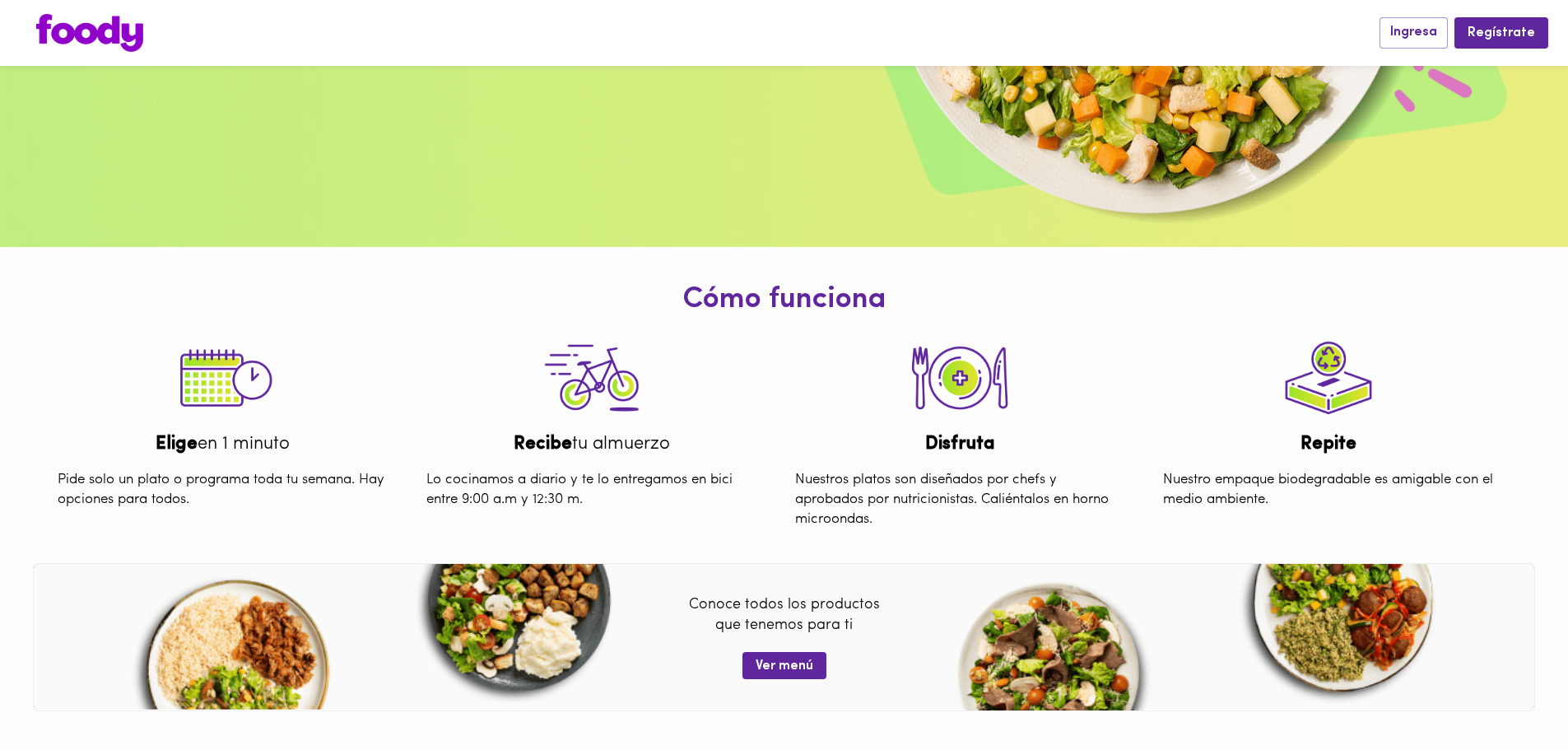
scroll to position [652, 0]
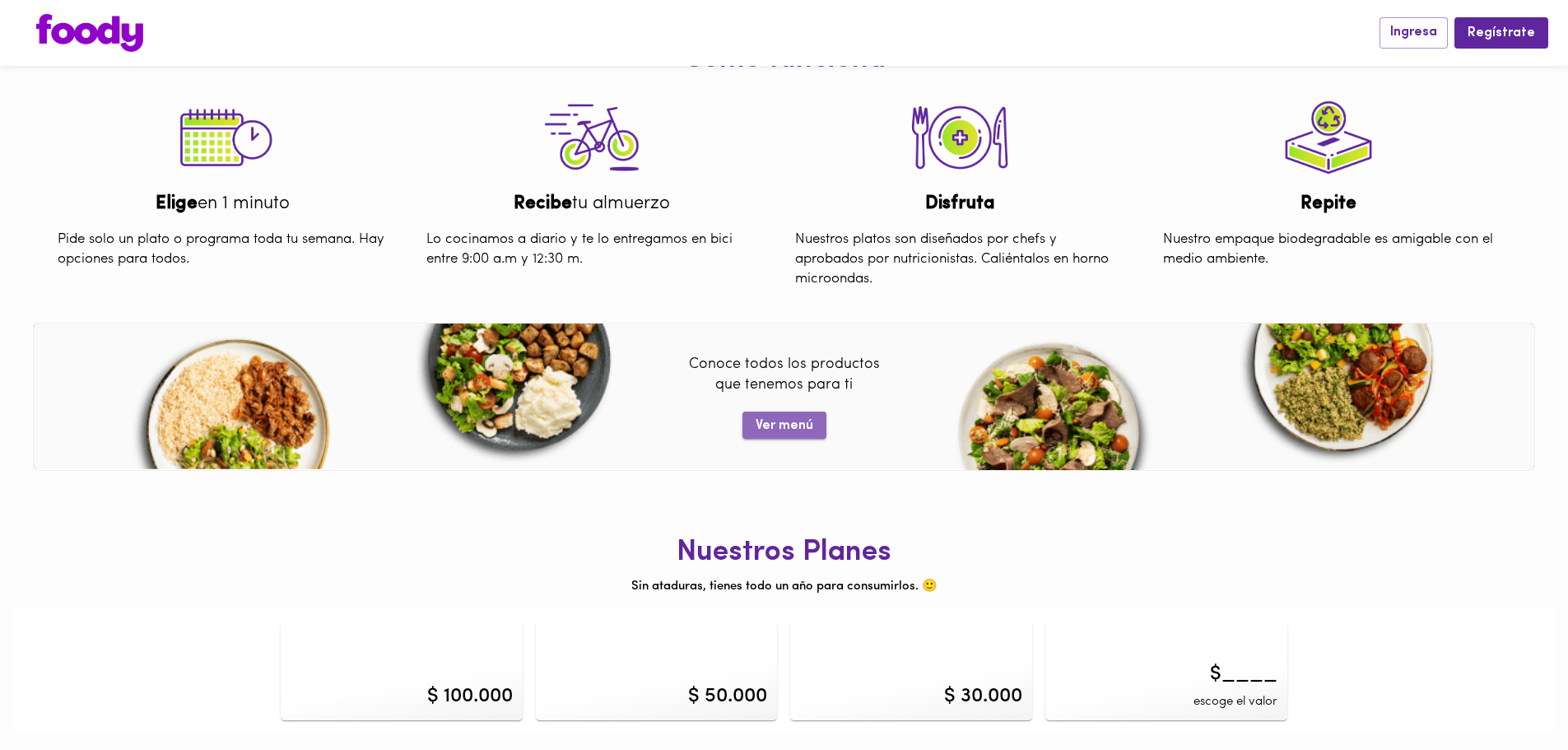
click at [788, 434] on span "Ver menú" at bounding box center [784, 426] width 57 height 16
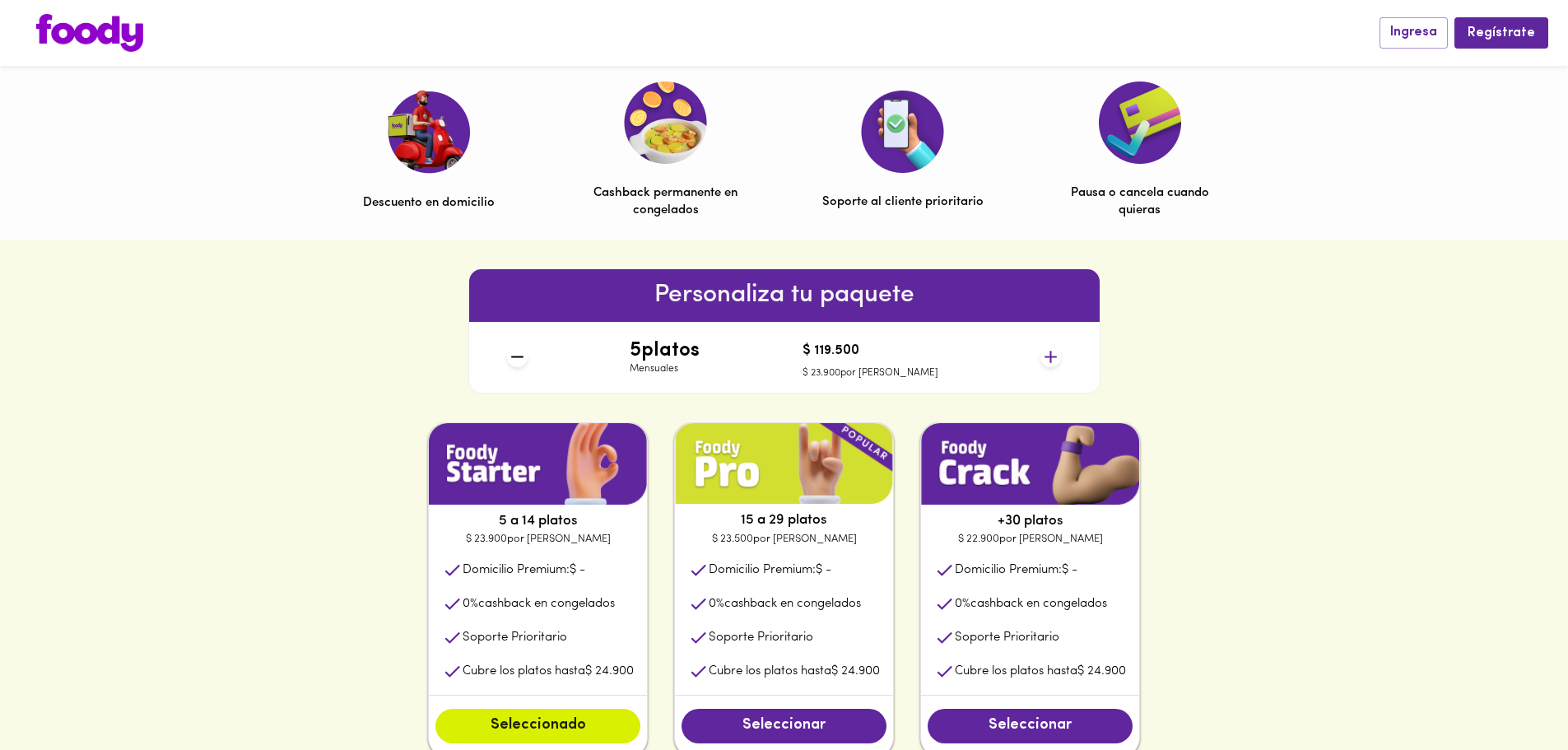
scroll to position [327, 0]
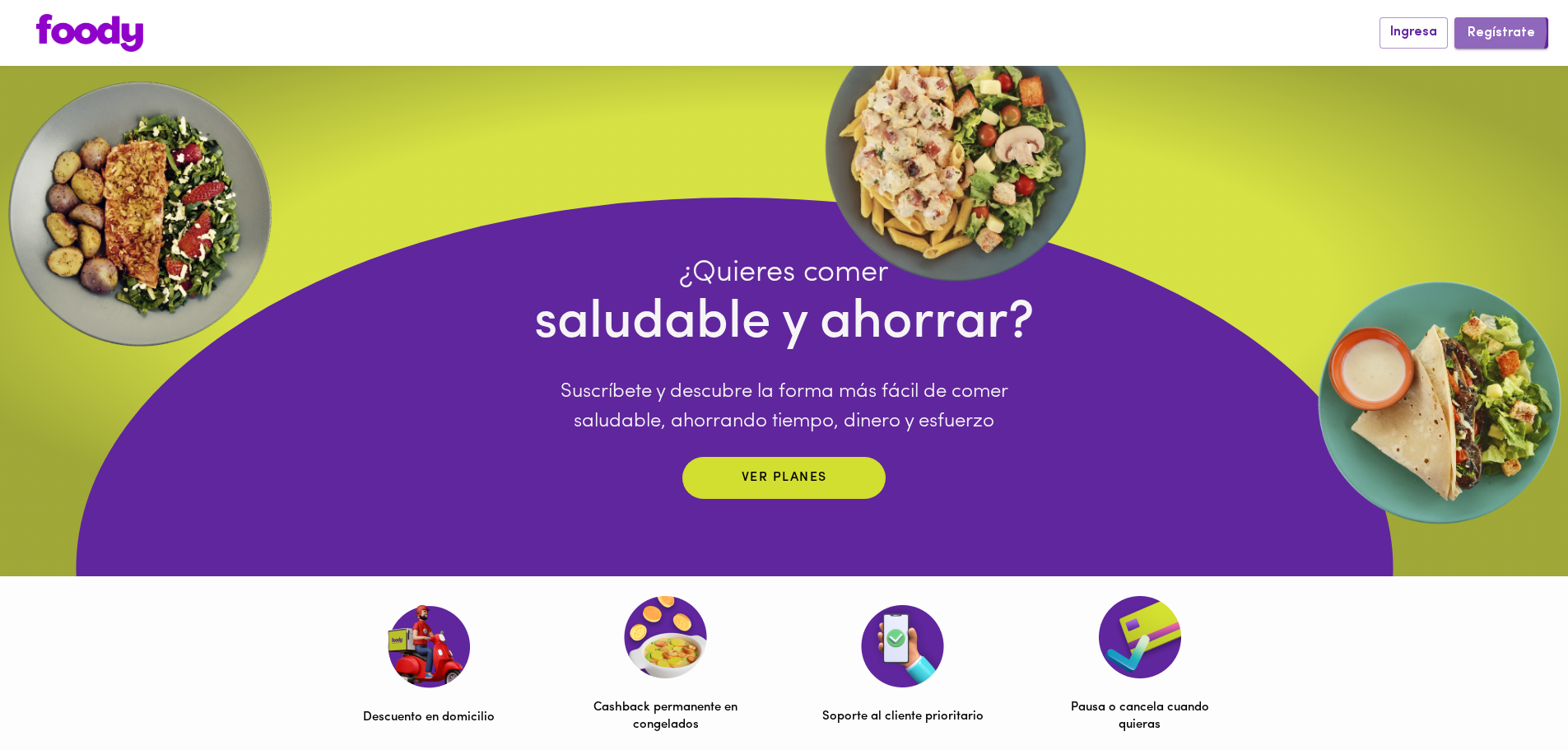
click at [1484, 29] on span "Regístrate" at bounding box center [1501, 33] width 67 height 16
click at [1378, 154] on div "¿Quieres comer saludable y ahorrar? Suscríbete y descubre la forma más fácil de…" at bounding box center [784, 321] width 1568 height 511
click at [142, 22] on img at bounding box center [89, 33] width 107 height 38
